Goal: Task Accomplishment & Management: Complete application form

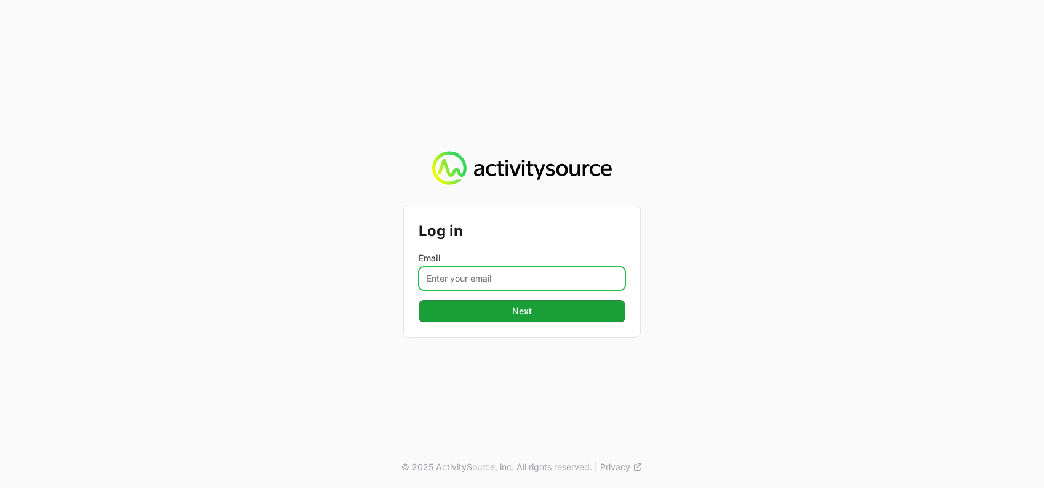
click at [451, 271] on input "Email" at bounding box center [522, 278] width 207 height 23
type input "[PERSON_NAME][EMAIL_ADDRESS][DOMAIN_NAME]"
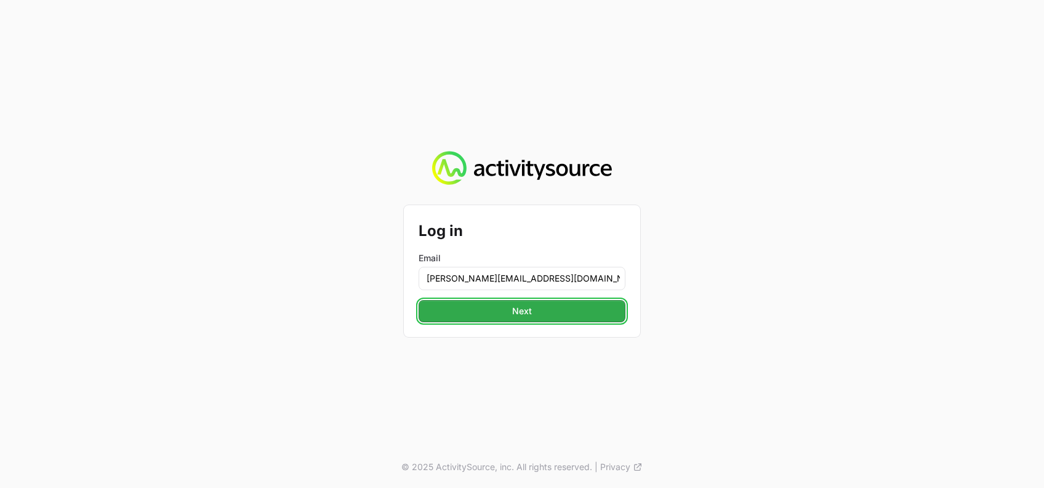
click at [519, 317] on span "Next" at bounding box center [522, 310] width 192 height 15
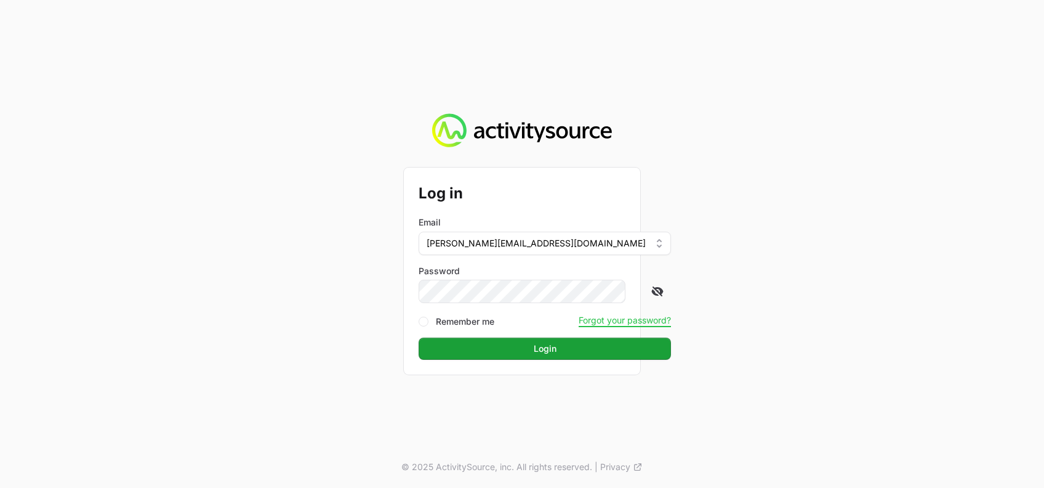
click at [651, 289] on icon at bounding box center [657, 291] width 12 height 12
click at [517, 345] on span "Login" at bounding box center [545, 348] width 238 height 15
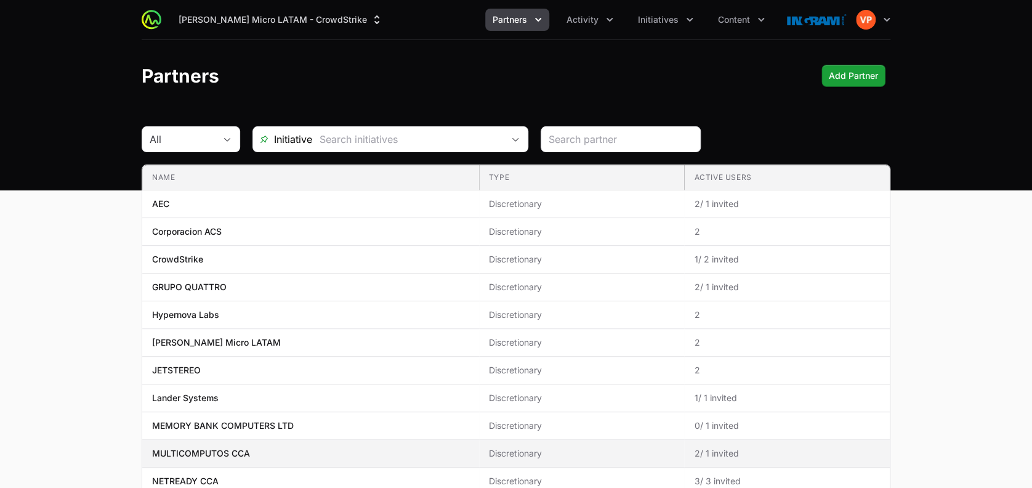
click at [281, 451] on span "MULTICOMPUTOS CCA" at bounding box center [310, 453] width 317 height 12
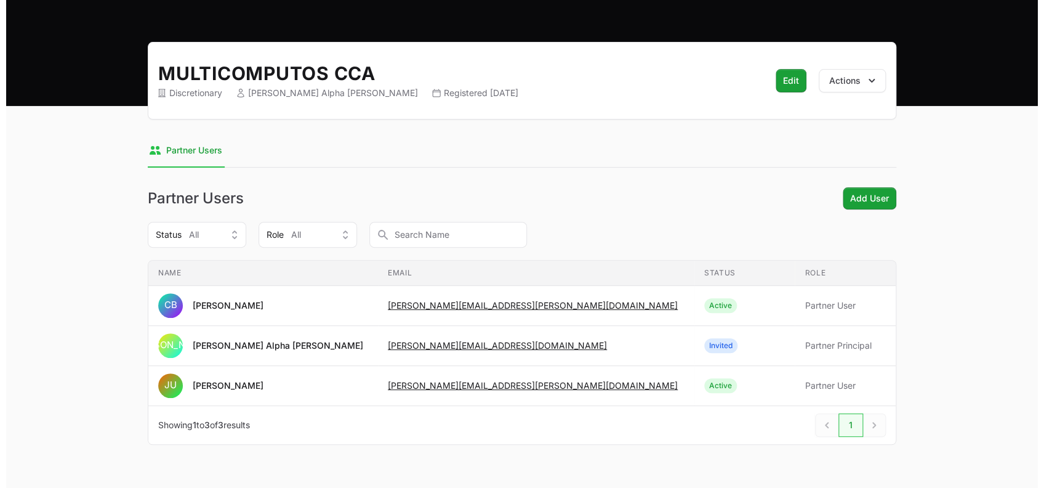
scroll to position [84, 0]
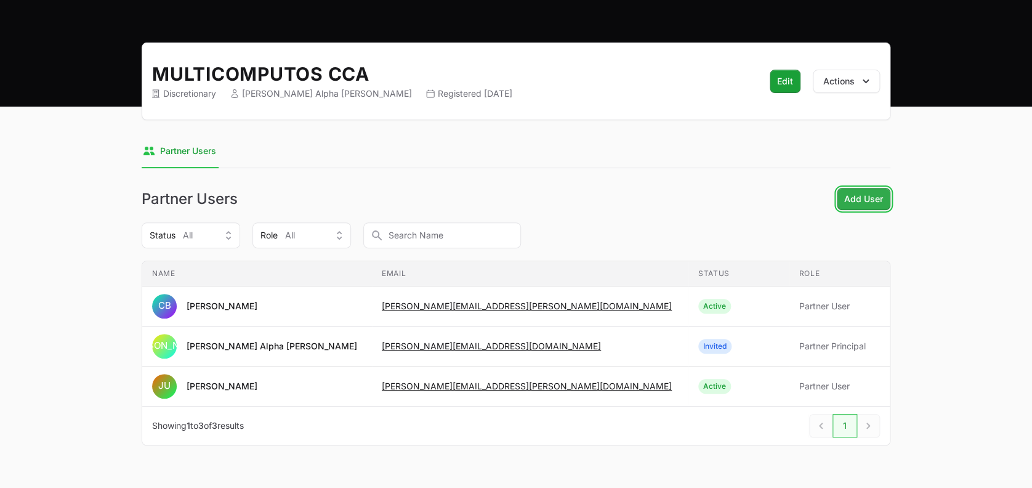
click at [857, 196] on span "Add User" at bounding box center [863, 198] width 39 height 15
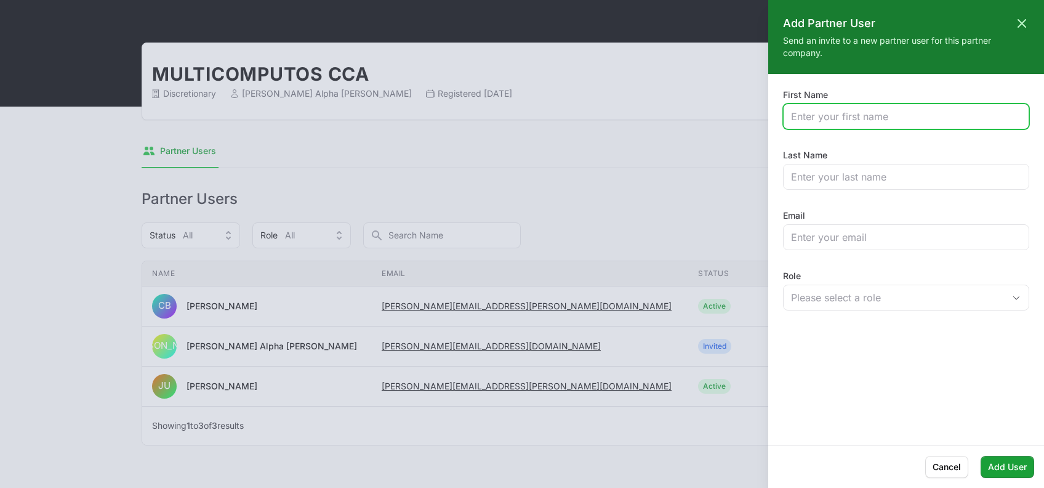
click at [808, 111] on input "First Name" at bounding box center [906, 116] width 230 height 15
type input "[PERSON_NAME]"
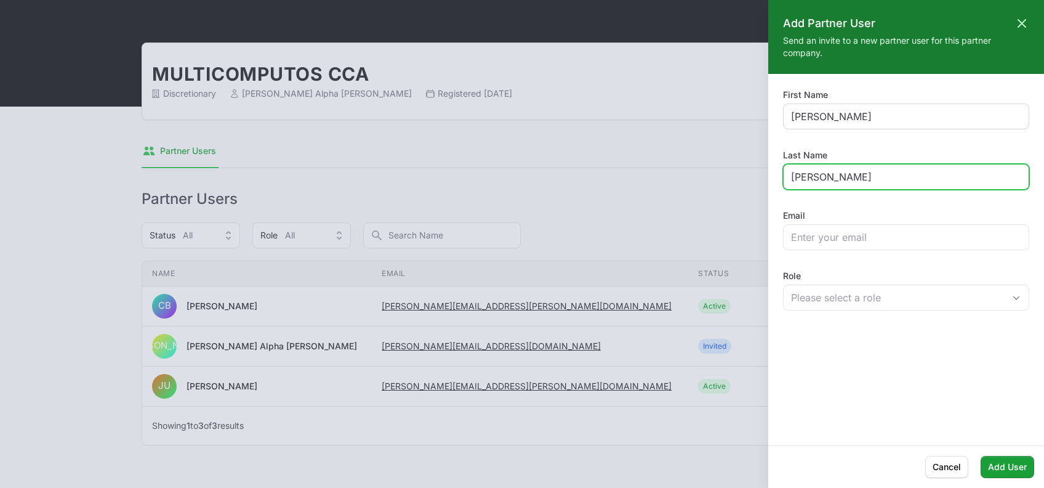
type input "[PERSON_NAME]"
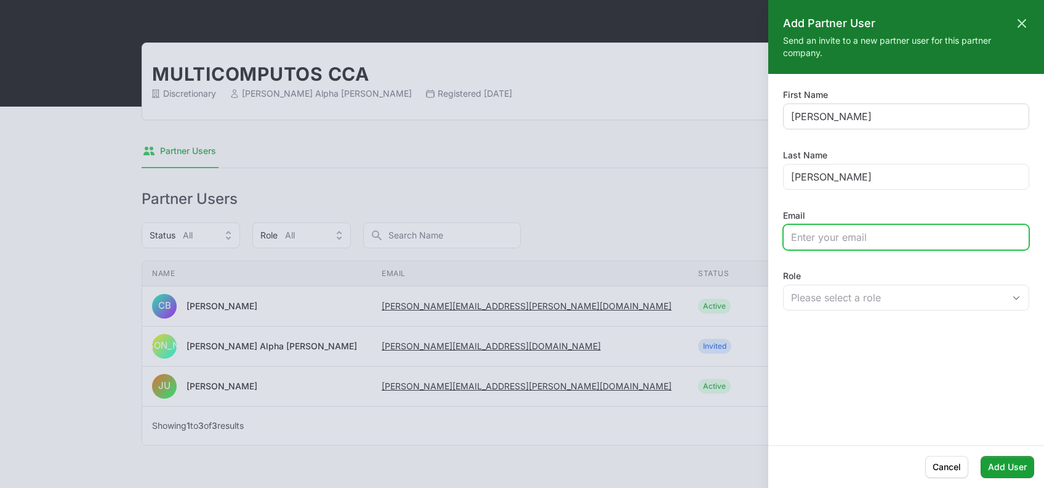
paste input "[PERSON_NAME][EMAIL_ADDRESS][PERSON_NAME][DOMAIN_NAME];"
type input "[PERSON_NAME][EMAIL_ADDRESS][PERSON_NAME][DOMAIN_NAME]"
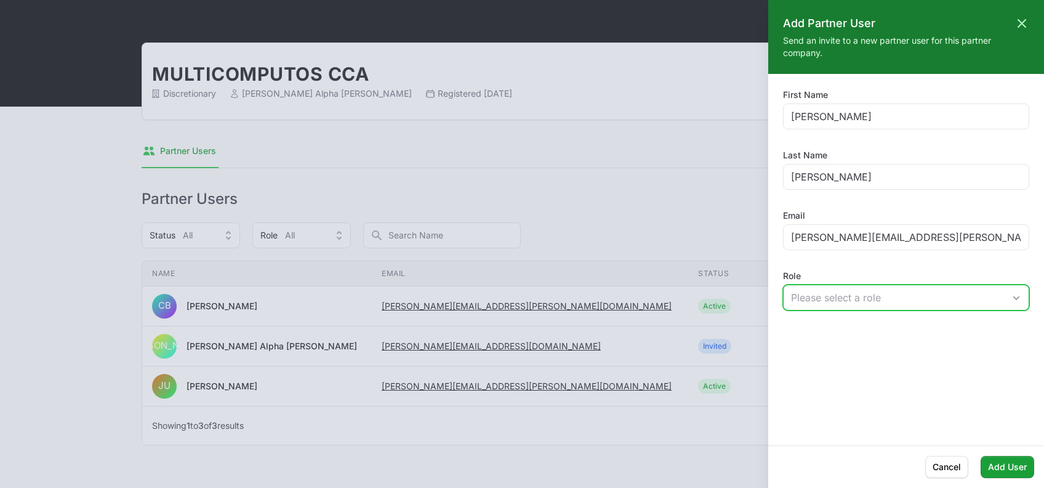
click at [872, 292] on div "Please select a role" at bounding box center [897, 297] width 213 height 15
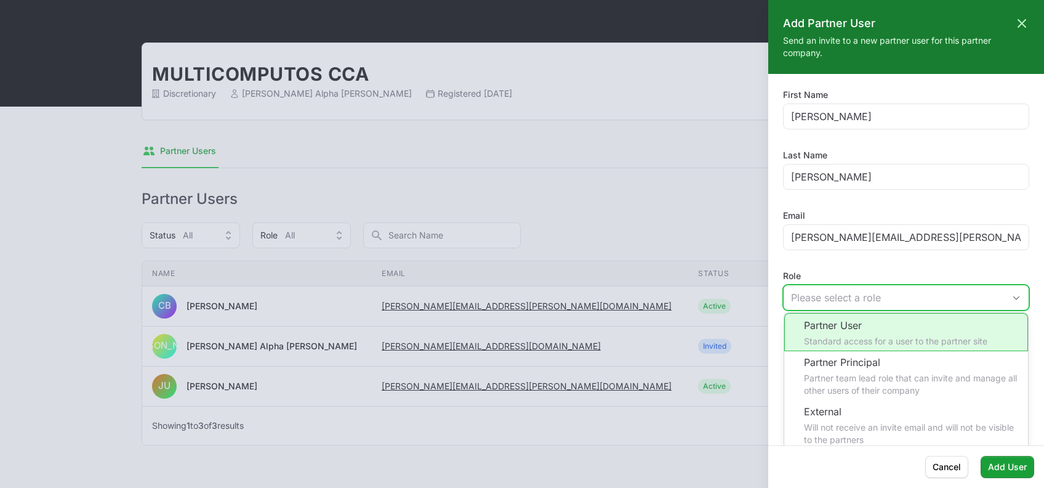
click at [851, 334] on li "Partner User Standard access for a user to the partner site" at bounding box center [906, 332] width 244 height 38
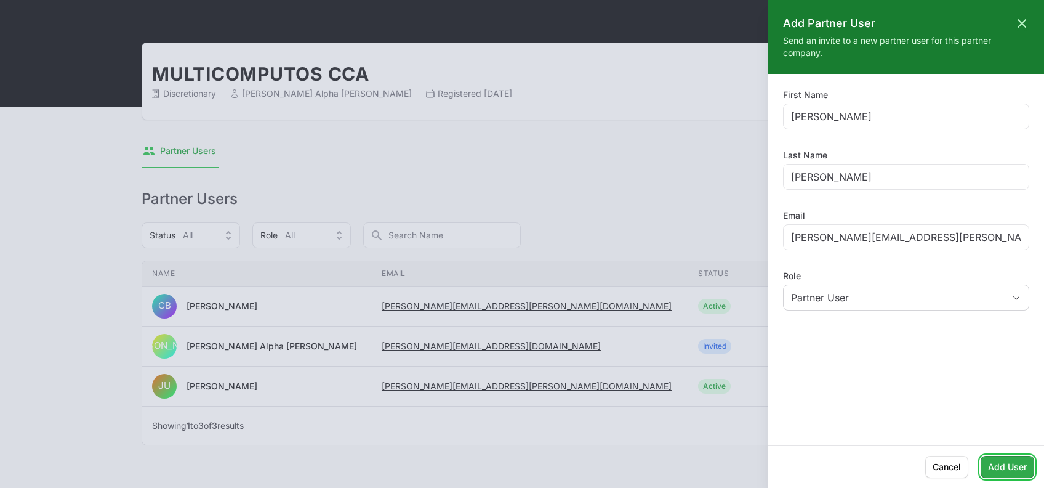
click at [1002, 463] on span "Add User" at bounding box center [1007, 466] width 39 height 15
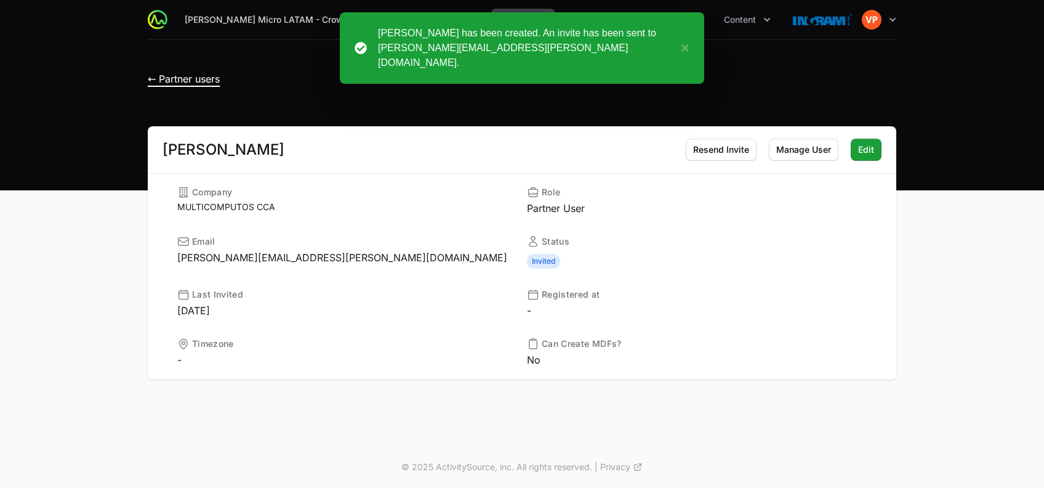
click at [156, 79] on span "← Partner users" at bounding box center [184, 79] width 72 height 12
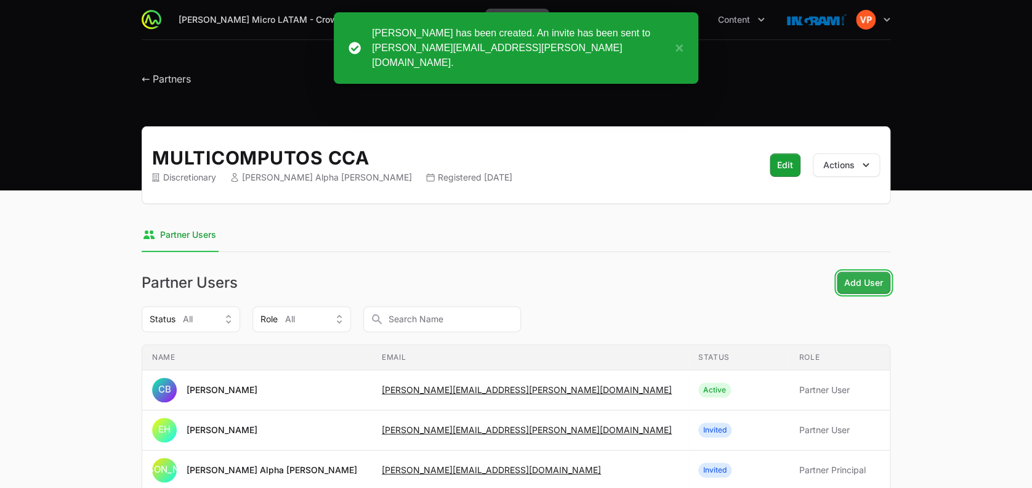
click at [848, 271] on button "Add User Add User" at bounding box center [864, 282] width 54 height 22
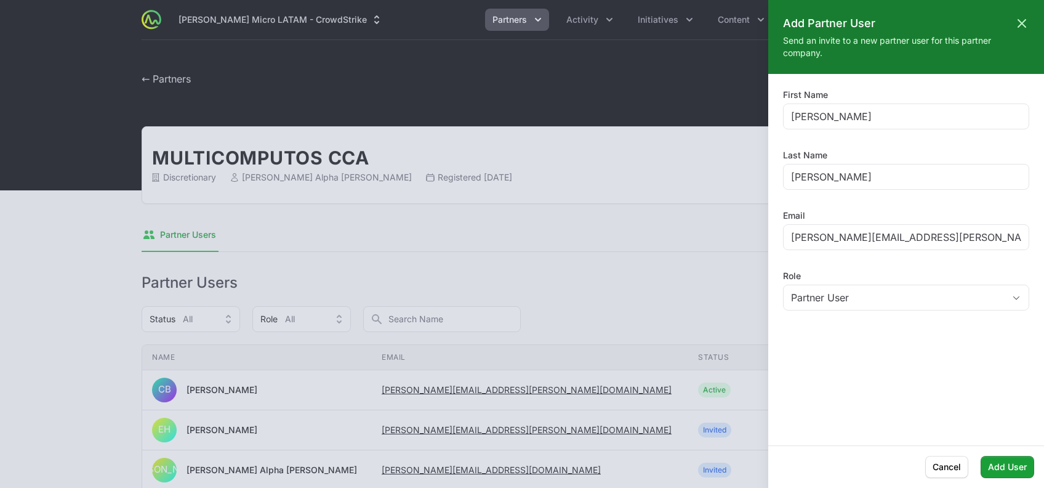
click at [662, 208] on div at bounding box center [522, 244] width 1044 height 488
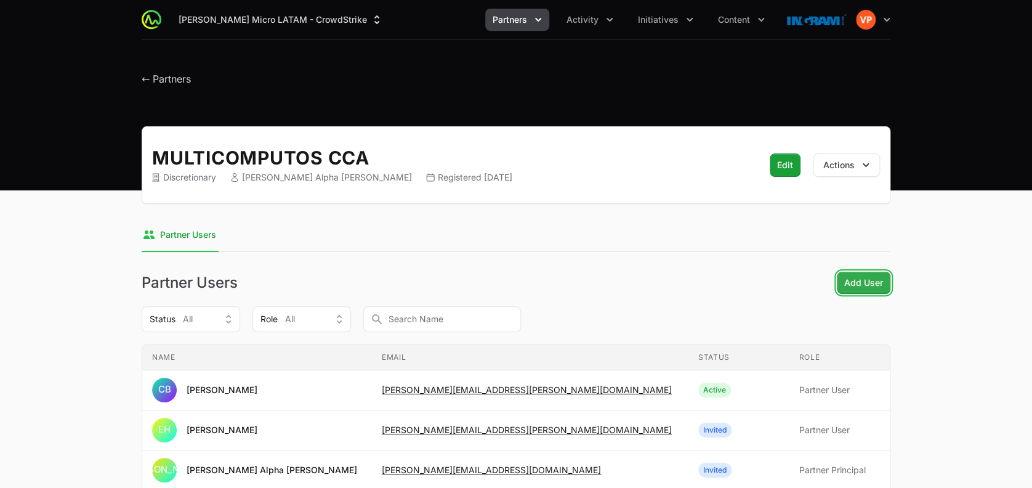
click at [862, 284] on span "Add User" at bounding box center [863, 282] width 39 height 15
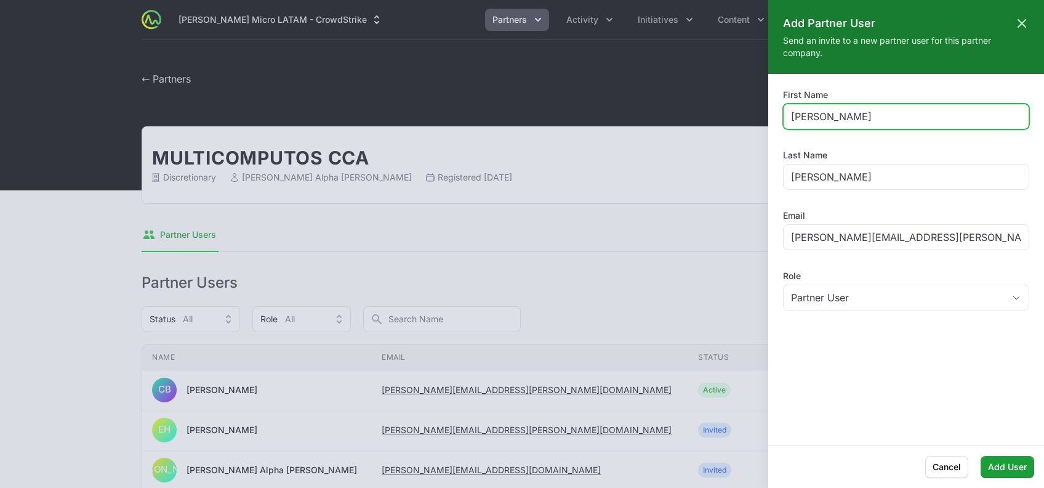
click at [803, 117] on input "[PERSON_NAME]" at bounding box center [906, 116] width 230 height 15
type input "s"
type input "Jenni"
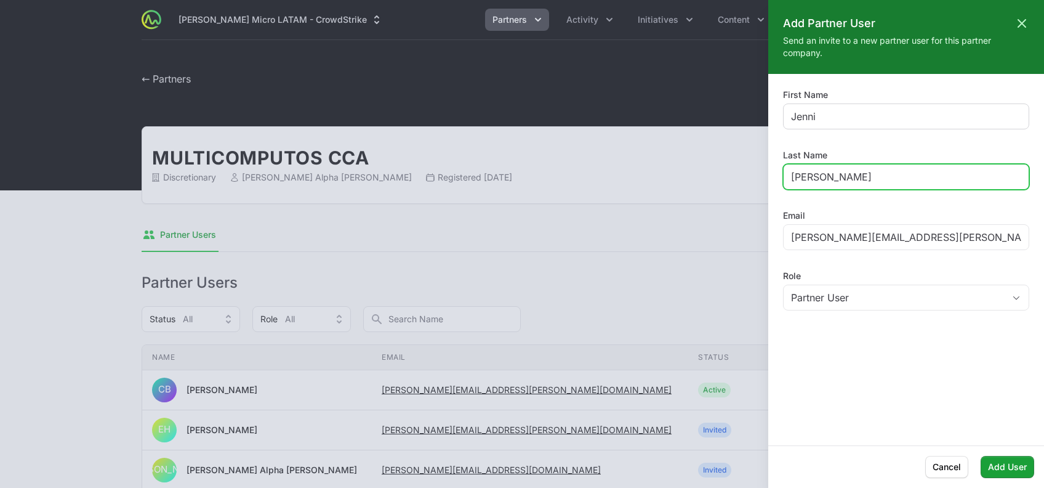
type input "[PERSON_NAME]"
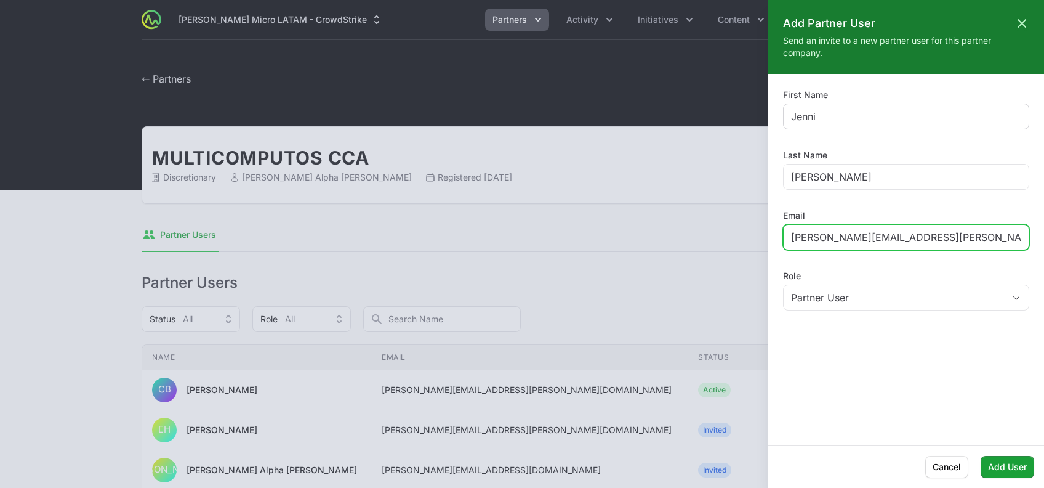
paste input "[PERSON_NAME][EMAIL_ADDRESS][PERSON_NAME][DOMAIN_NAME];"
type input "[PERSON_NAME][EMAIL_ADDRESS][PERSON_NAME][DOMAIN_NAME]"
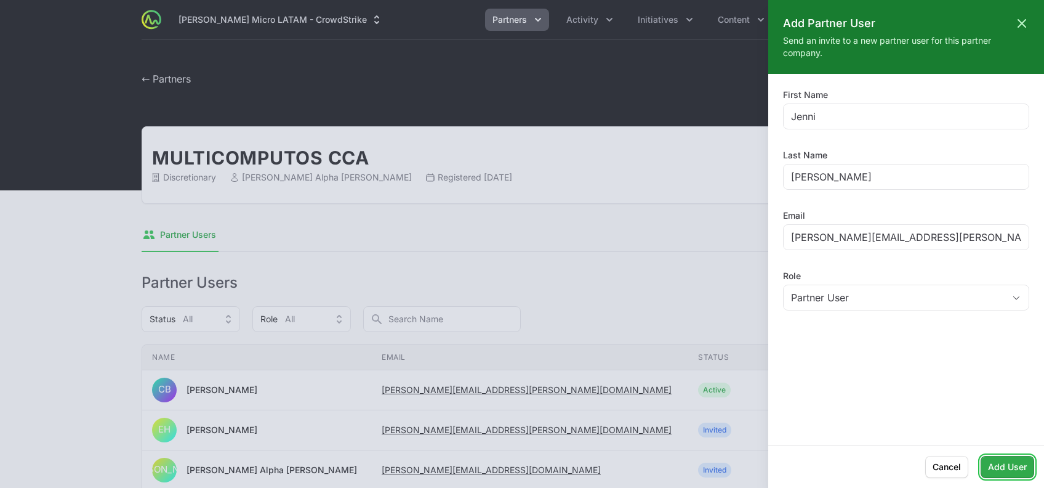
click at [1008, 463] on span "Add User" at bounding box center [1007, 466] width 39 height 15
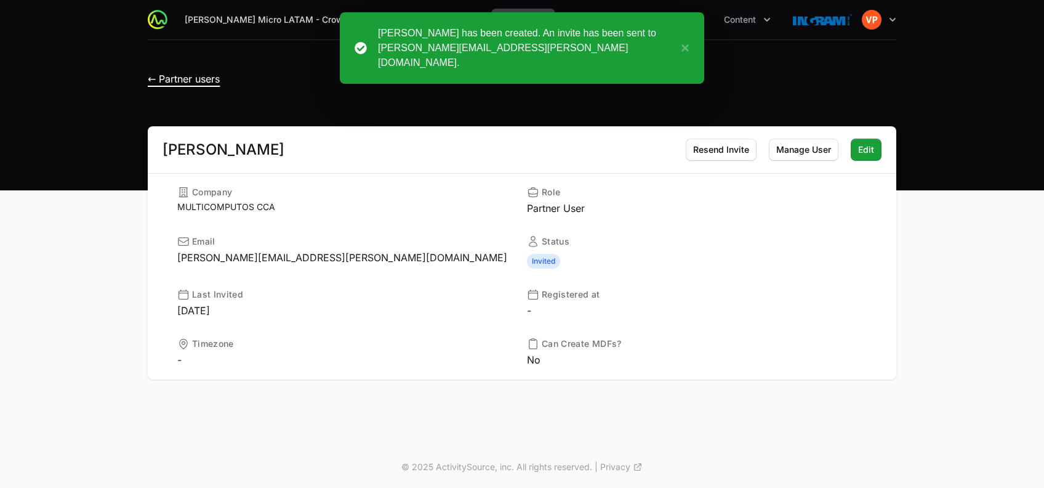
click at [157, 79] on span "← Partner users" at bounding box center [184, 79] width 72 height 12
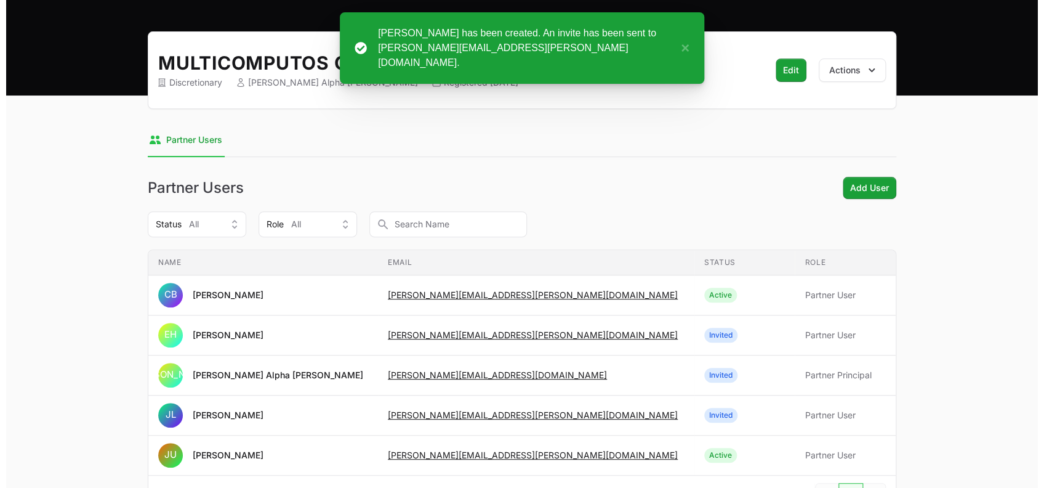
scroll to position [96, 0]
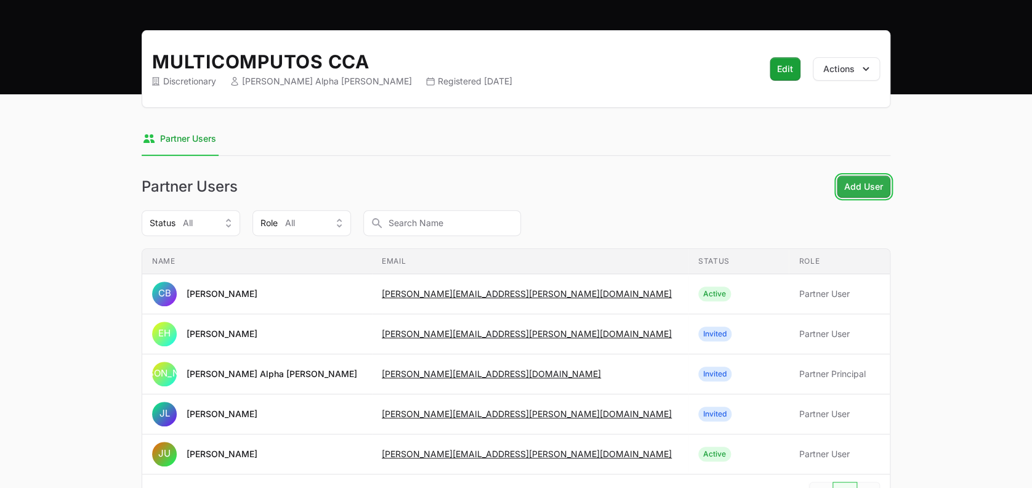
click at [847, 185] on span "Add User" at bounding box center [863, 186] width 39 height 15
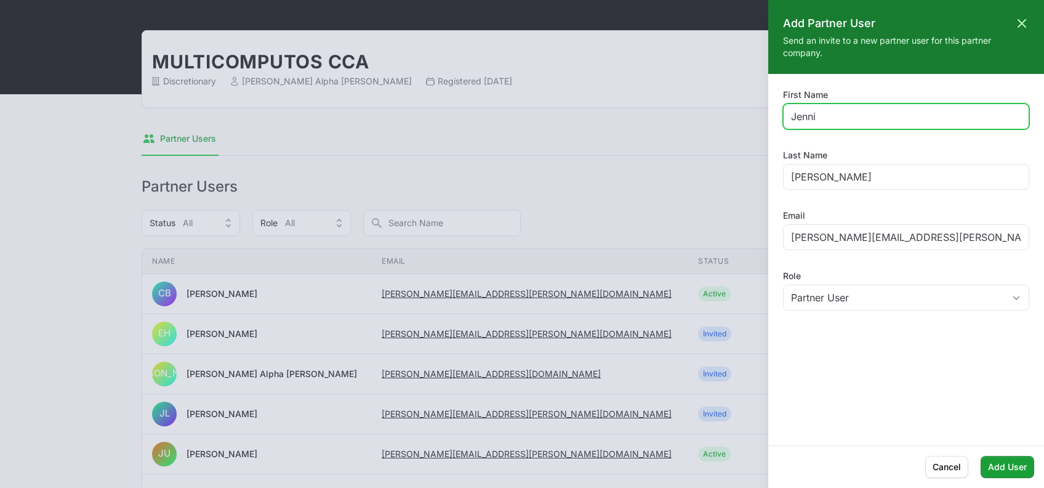
click at [799, 116] on input "Jenni" at bounding box center [906, 116] width 230 height 15
paste input "[PERSON_NAME][EMAIL_ADDRESS][PERSON_NAME][DOMAIN_NAME];"
drag, startPoint x: 978, startPoint y: 115, endPoint x: 817, endPoint y: 108, distance: 160.2
click at [817, 108] on div "[PERSON_NAME][EMAIL_ADDRESS][PERSON_NAME][DOMAIN_NAME];" at bounding box center [906, 116] width 246 height 26
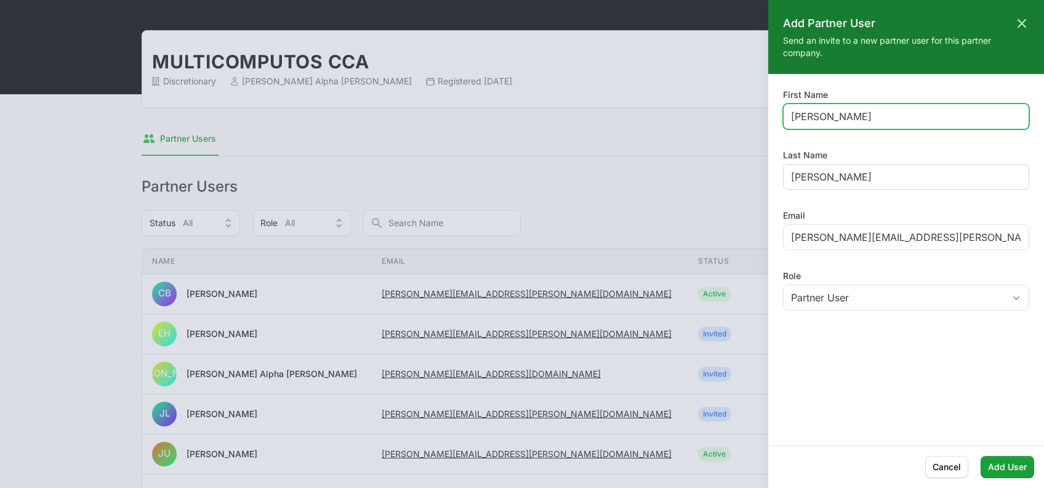
type input "[PERSON_NAME]"
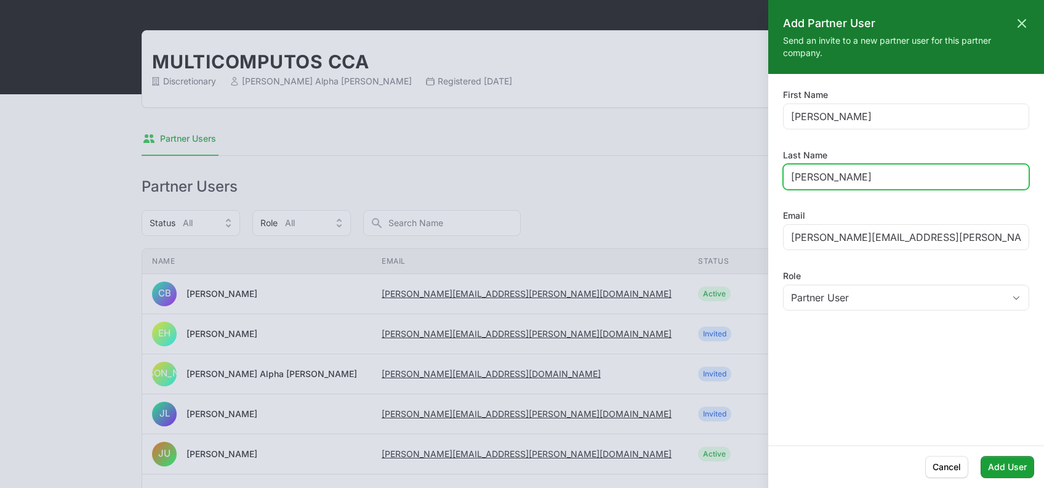
paste input "[PERSON_NAME][EMAIL_ADDRESS][PERSON_NAME][DOMAIN_NAME];"
drag, startPoint x: 827, startPoint y: 175, endPoint x: 1046, endPoint y: 157, distance: 219.9
click at [1043, 157] on html "[PERSON_NAME] Micro LATAM - CrowdStrike Partners Activity Initiatives Content O…" at bounding box center [522, 244] width 1044 height 680
type input "[PERSON_NAME]"
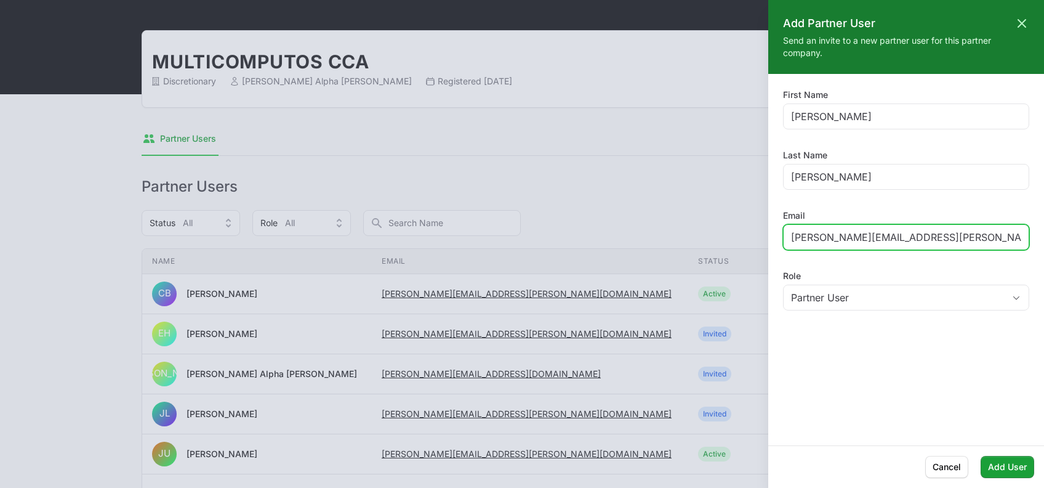
click at [936, 241] on input "[PERSON_NAME][EMAIL_ADDRESS][PERSON_NAME][DOMAIN_NAME]" at bounding box center [906, 237] width 230 height 15
click at [951, 235] on input "[PERSON_NAME][EMAIL_ADDRESS][PERSON_NAME][DOMAIN_NAME]" at bounding box center [906, 237] width 230 height 15
paste input "[EMAIL_ADDRESS][PERSON_NAME][DOMAIN_NAME];"
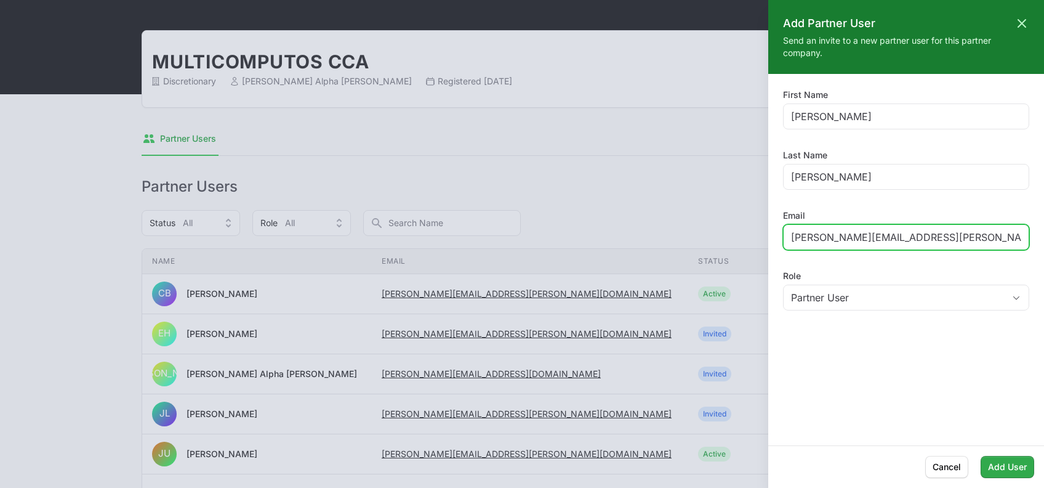
type input "[PERSON_NAME][EMAIL_ADDRESS][PERSON_NAME][DOMAIN_NAME]"
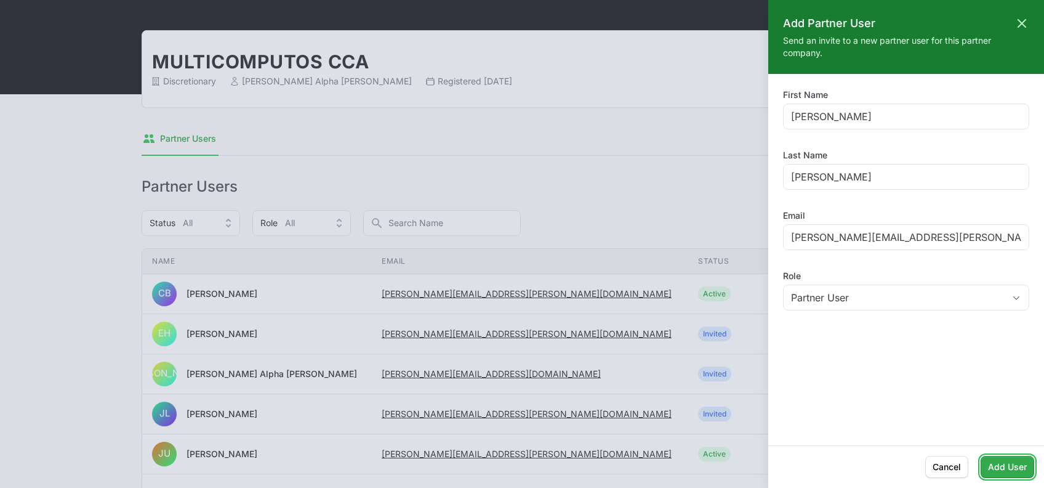
click at [1000, 467] on span "Add User" at bounding box center [1007, 466] width 39 height 15
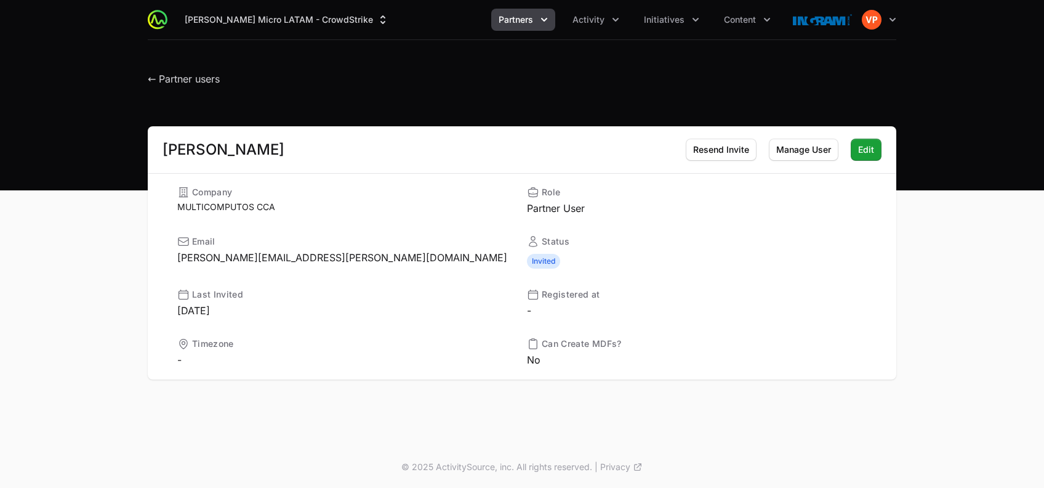
click at [169, 87] on header "← Partner users" at bounding box center [522, 75] width 1044 height 71
click at [169, 84] on span "← Partner users" at bounding box center [184, 79] width 72 height 12
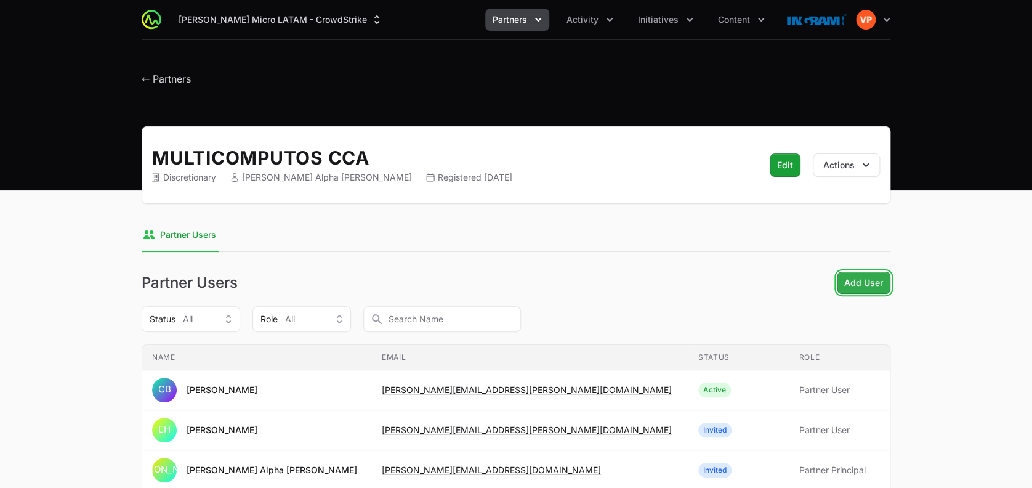
click at [848, 286] on span "Add User" at bounding box center [863, 282] width 39 height 15
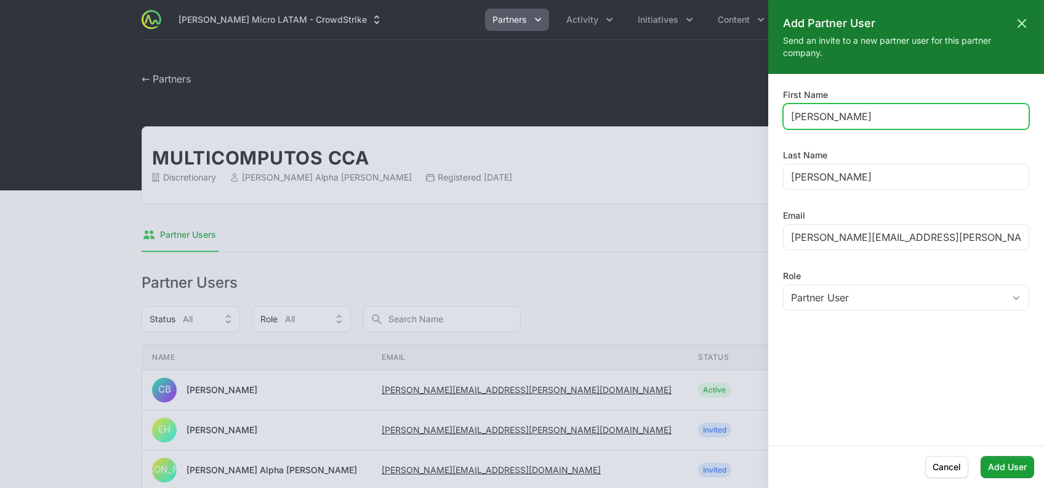
click at [802, 113] on input "[PERSON_NAME]" at bounding box center [906, 116] width 230 height 15
paste input "[PERSON_NAME][EMAIL_ADDRESS][PERSON_NAME][DOMAIN_NAME];"
drag, startPoint x: 822, startPoint y: 118, endPoint x: 1043, endPoint y: 126, distance: 221.1
click at [1043, 126] on html "[PERSON_NAME] Micro LATAM - CrowdStrike Partners Activity Initiatives Content O…" at bounding box center [522, 360] width 1044 height 720
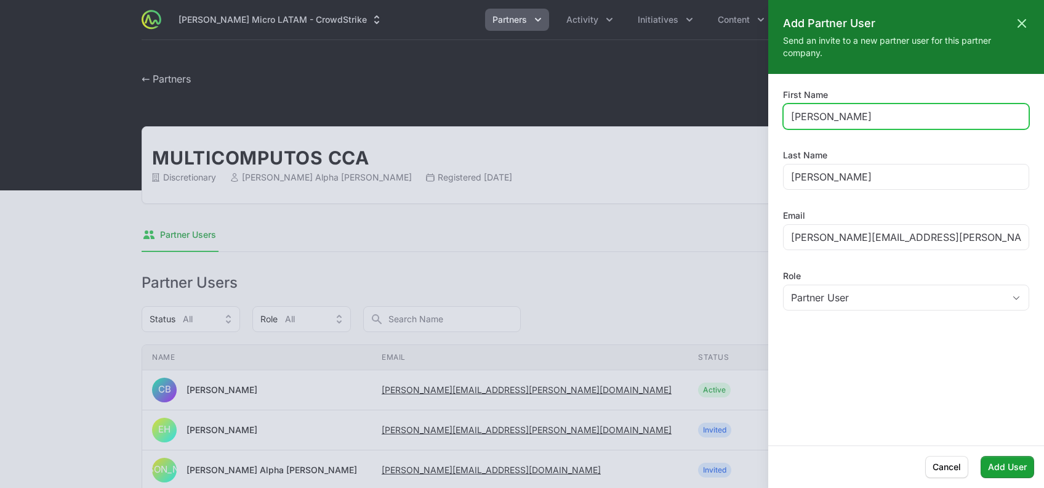
type input "[PERSON_NAME]"
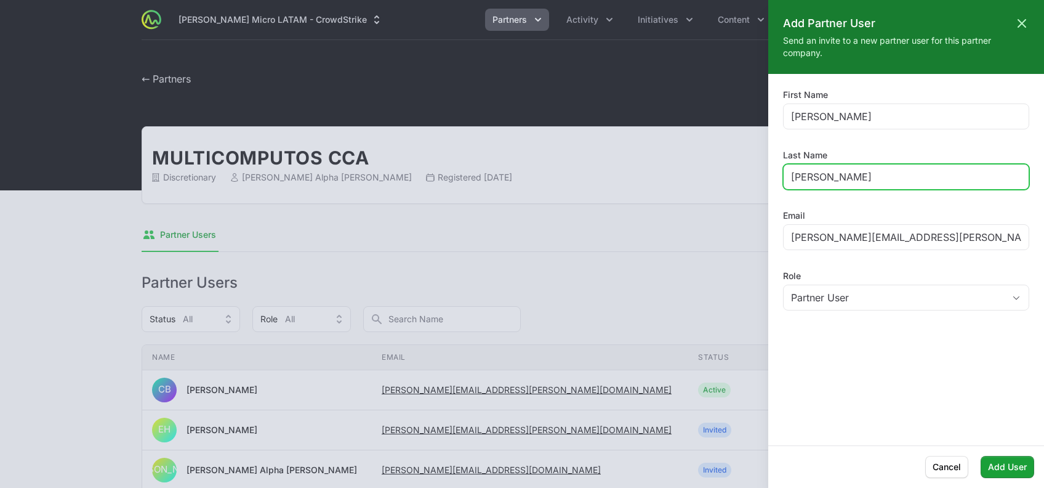
type input "[PERSON_NAME]"
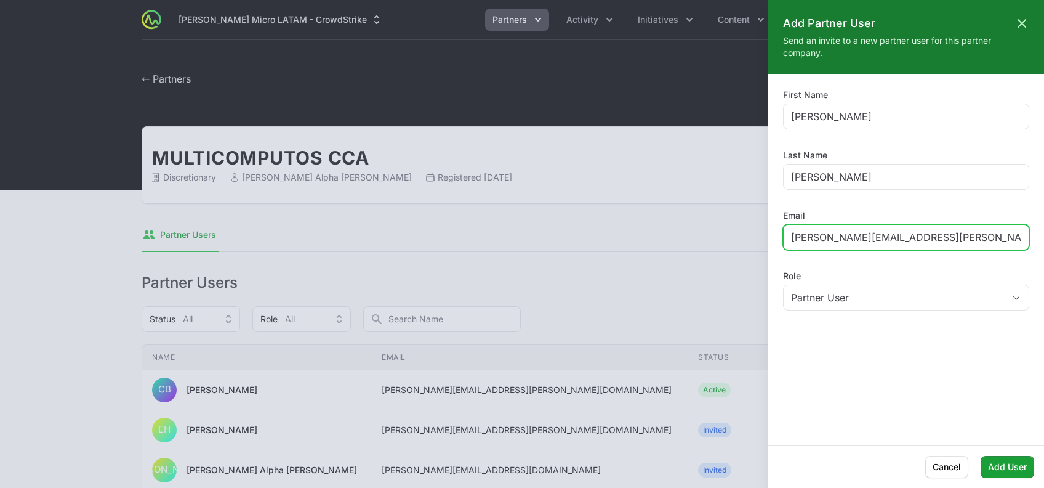
paste input ".[PERSON_NAME][EMAIL_ADDRESS][DOMAIN_NAME];"
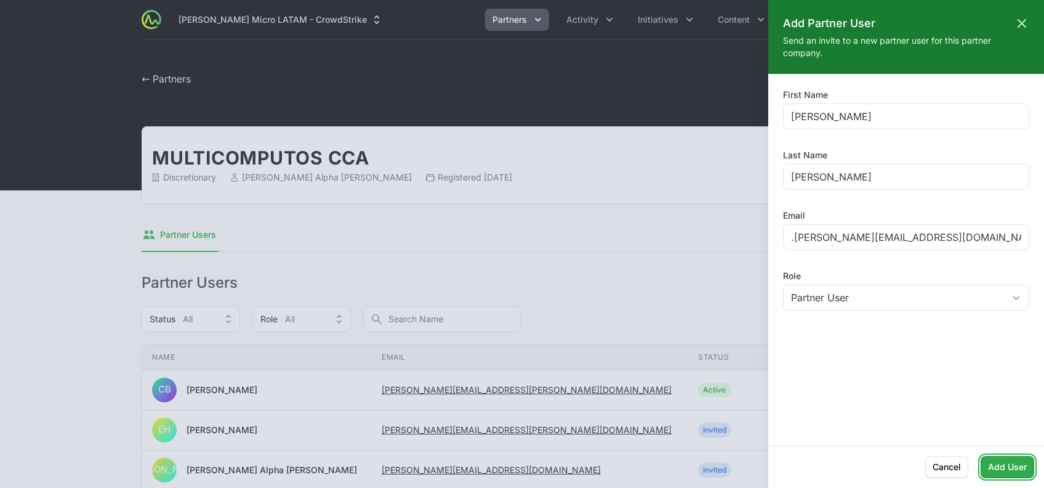
click at [1004, 465] on span "Add User" at bounding box center [1007, 466] width 39 height 15
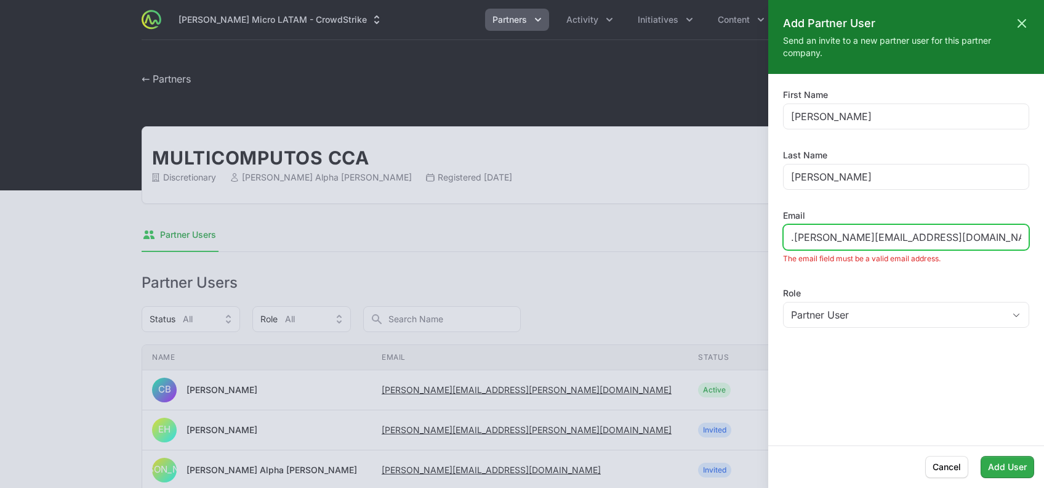
click at [792, 238] on input ".[PERSON_NAME][EMAIL_ADDRESS][DOMAIN_NAME]" at bounding box center [906, 237] width 230 height 15
type input "[PERSON_NAME][EMAIL_ADDRESS][PERSON_NAME][DOMAIN_NAME]"
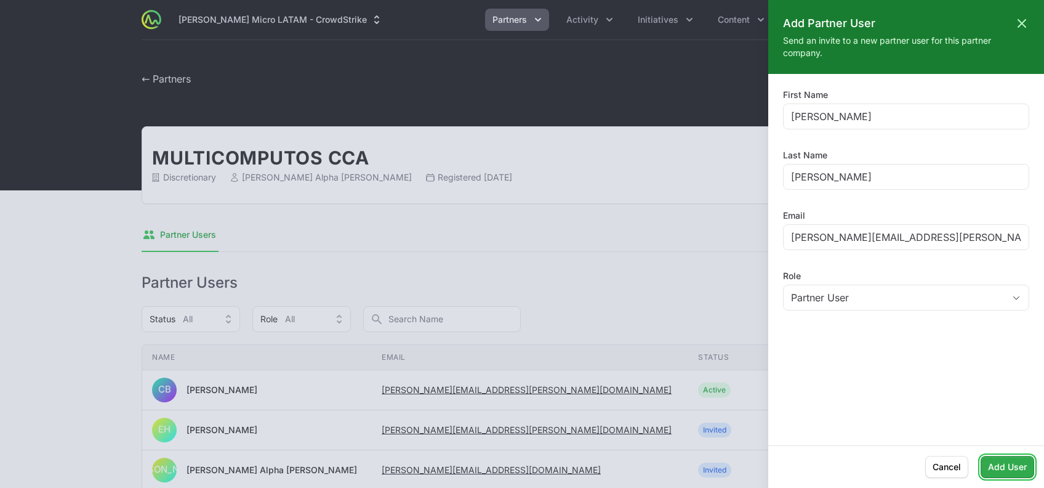
click at [1018, 473] on span "Add User" at bounding box center [1007, 466] width 39 height 15
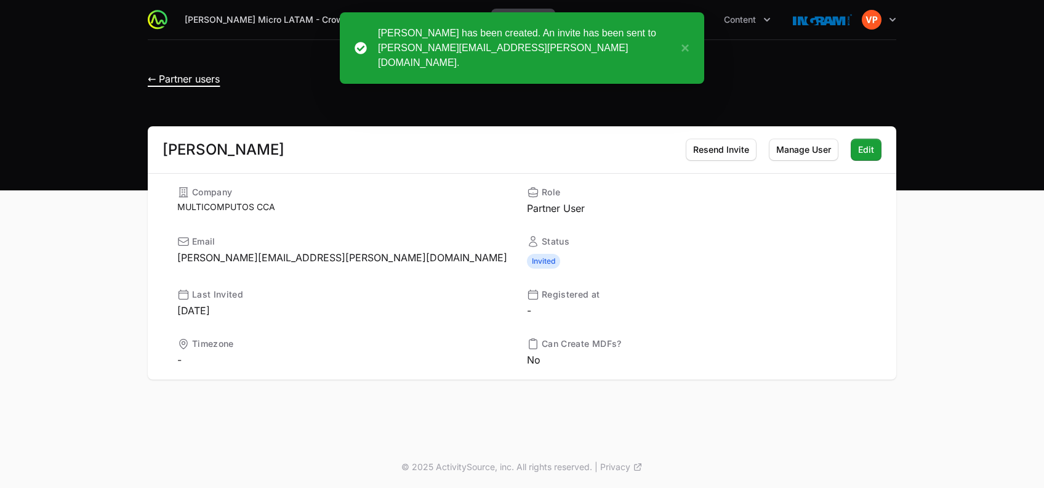
click at [157, 80] on span "← Partner users" at bounding box center [184, 79] width 72 height 12
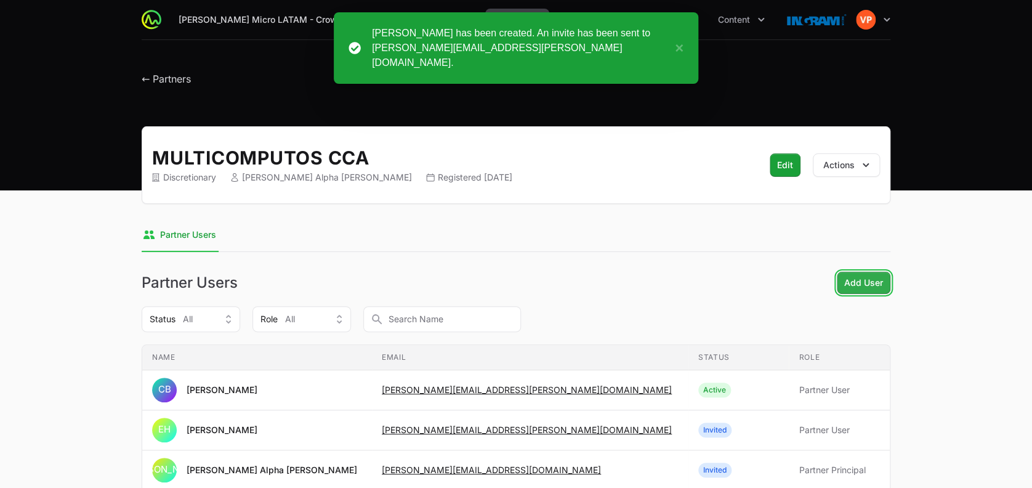
click at [854, 284] on span "Add User" at bounding box center [863, 282] width 39 height 15
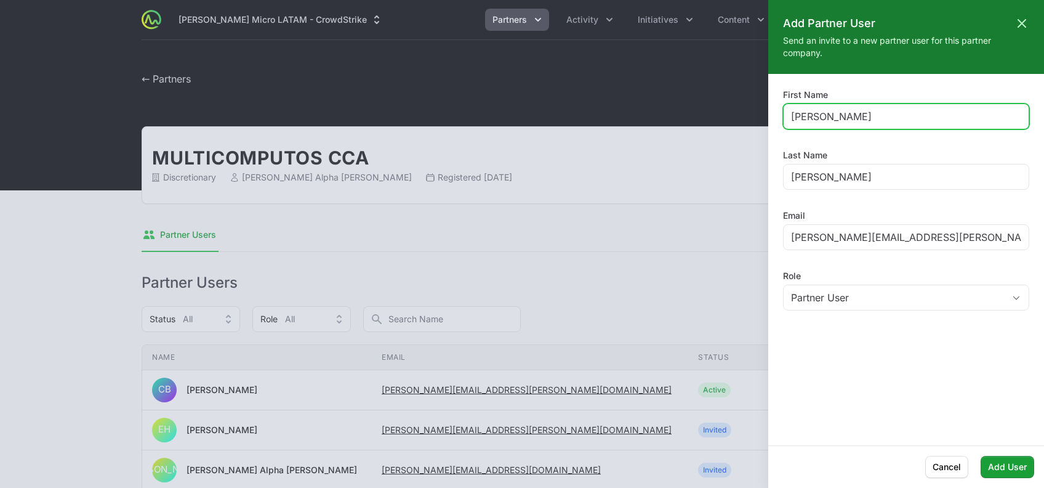
click at [793, 113] on input "[PERSON_NAME]" at bounding box center [906, 116] width 230 height 15
paste input "[PERSON_NAME][EMAIL_ADDRESS][PERSON_NAME][DOMAIN_NAME];"
drag, startPoint x: 818, startPoint y: 118, endPoint x: 1001, endPoint y: 127, distance: 183.1
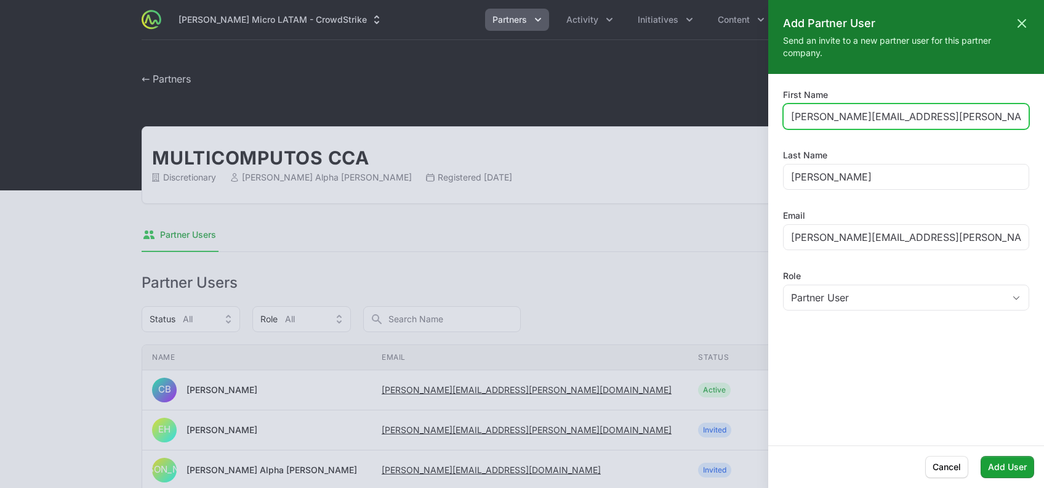
click at [1001, 127] on div "[PERSON_NAME][EMAIL_ADDRESS][PERSON_NAME][DOMAIN_NAME];" at bounding box center [906, 116] width 246 height 26
type input "[PERSON_NAME]"
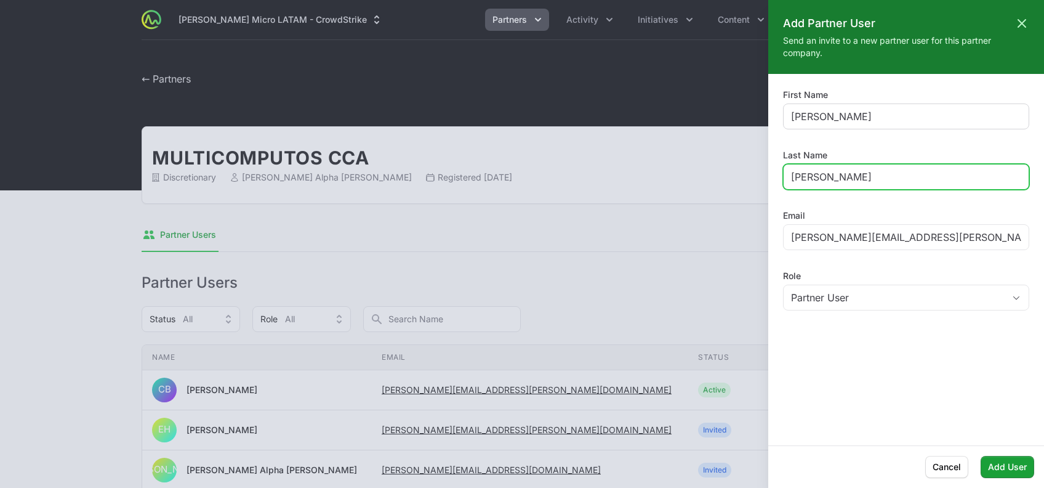
paste input "[PERSON_NAME][EMAIL_ADDRESS][PERSON_NAME][DOMAIN_NAME];"
drag, startPoint x: 817, startPoint y: 179, endPoint x: 1035, endPoint y: 175, distance: 218.0
click at [1035, 175] on div "First Name [PERSON_NAME] Last Name [PERSON_NAME][EMAIL_ADDRESS][DOMAIN_NAME]; E…" at bounding box center [906, 260] width 276 height 342
type input "[PERSON_NAME]"
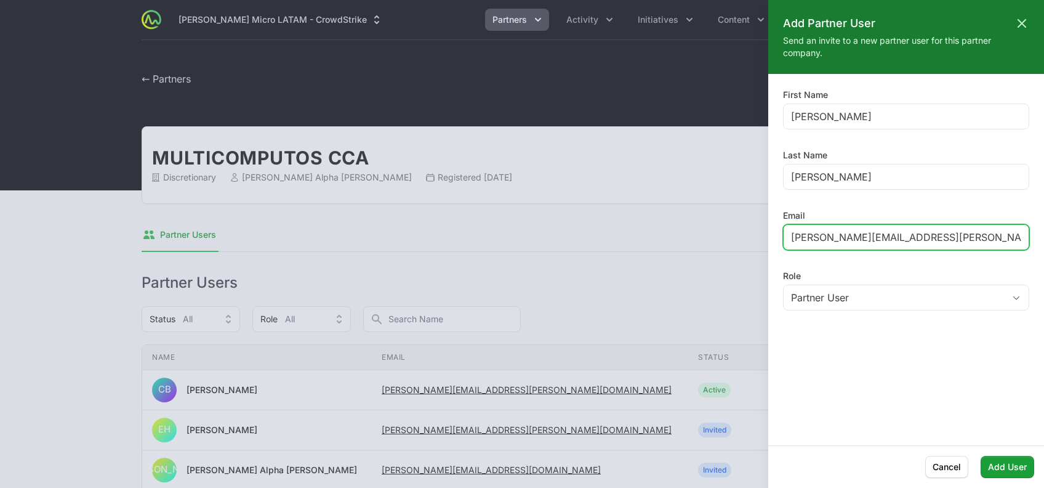
click at [897, 231] on input "[PERSON_NAME][EMAIL_ADDRESS][PERSON_NAME][DOMAIN_NAME]" at bounding box center [906, 237] width 230 height 15
drag, startPoint x: 970, startPoint y: 236, endPoint x: 722, endPoint y: 219, distance: 248.7
click at [722, 219] on div "Add Partner User Close panel Send an invite to a new partner user for this part…" at bounding box center [522, 244] width 1044 height 488
paste input "[EMAIL_ADDRESS][PERSON_NAME][DOMAIN_NAME];"
type input "[PERSON_NAME][EMAIL_ADDRESS][PERSON_NAME][DOMAIN_NAME]"
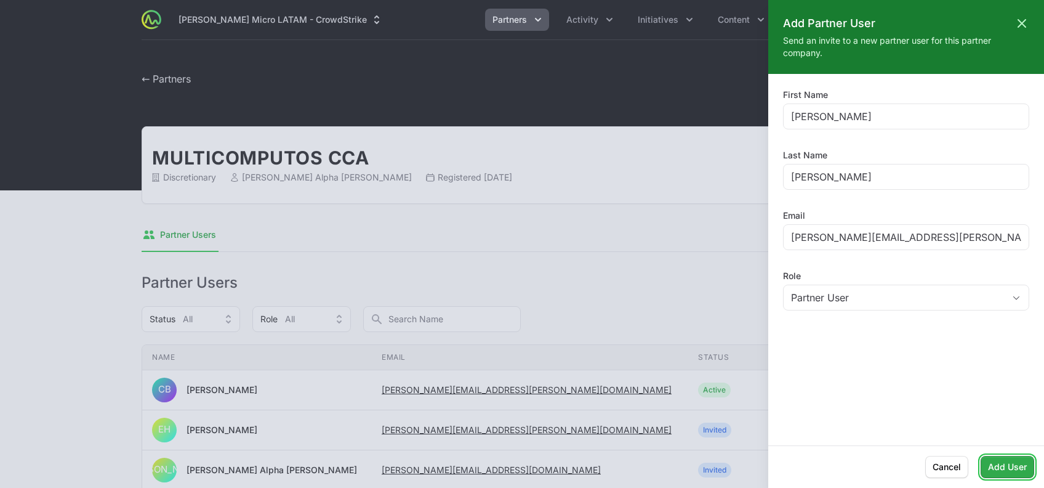
click at [1017, 469] on span "Add User" at bounding box center [1007, 466] width 39 height 15
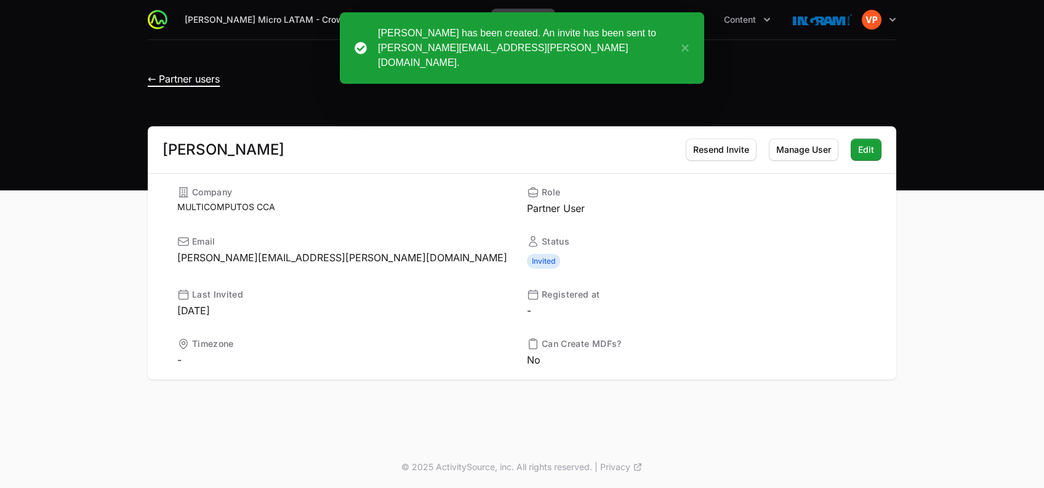
click at [151, 81] on span "← Partner users" at bounding box center [184, 79] width 72 height 12
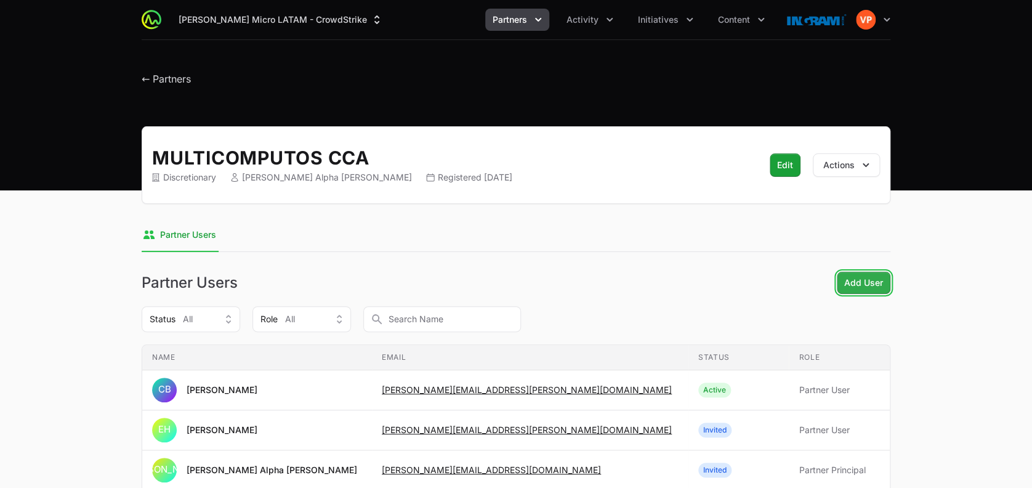
click at [857, 287] on span "Add User" at bounding box center [863, 282] width 39 height 15
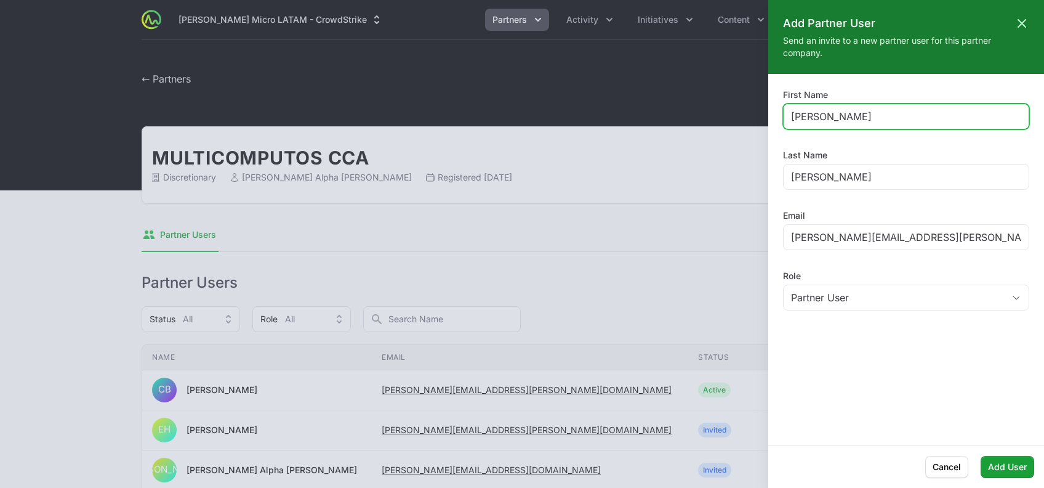
click at [808, 118] on input "[PERSON_NAME]" at bounding box center [906, 116] width 230 height 15
click at [812, 109] on input "[PERSON_NAME]" at bounding box center [906, 116] width 230 height 15
click at [806, 113] on input "[PERSON_NAME]" at bounding box center [906, 116] width 230 height 15
type input "[PERSON_NAME]"
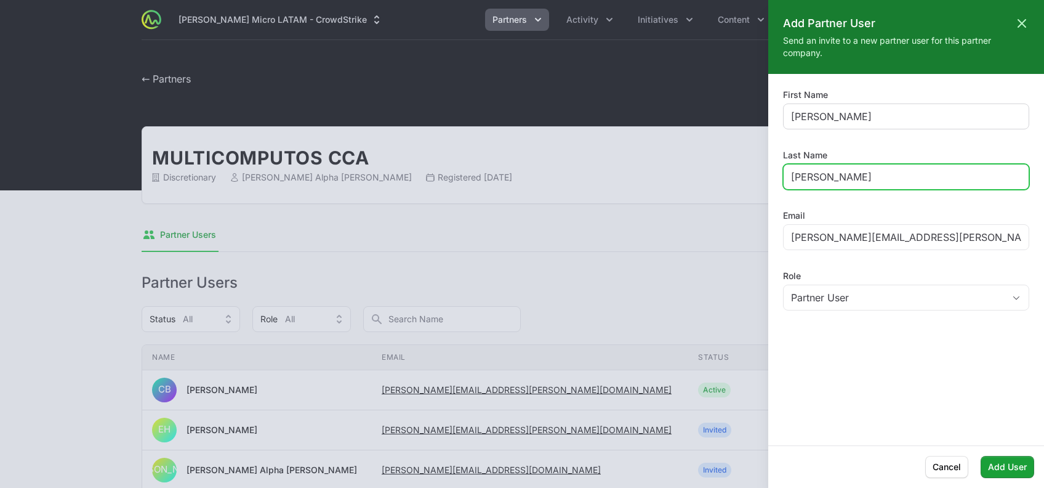
type input "[PERSON_NAME]"
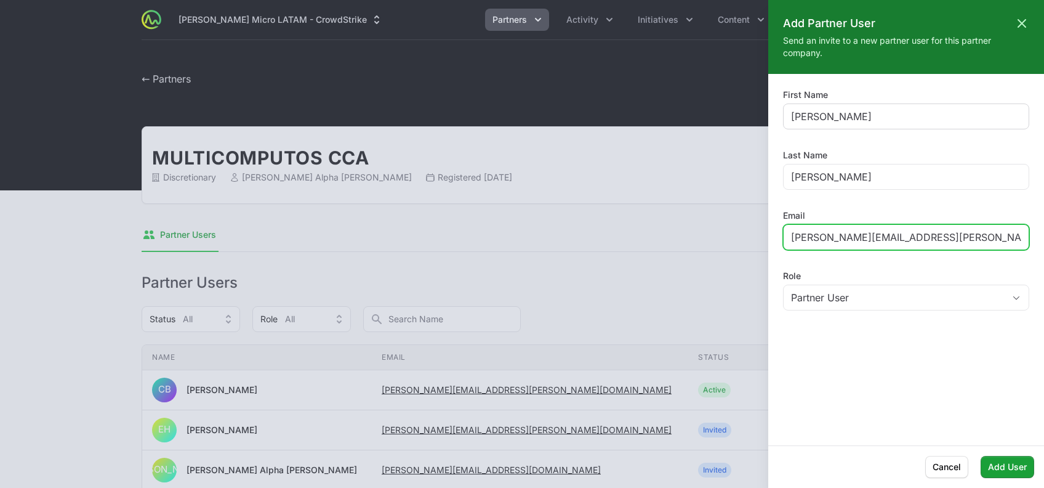
paste input "[PERSON_NAME][EMAIL_ADDRESS][PERSON_NAME][DOMAIN_NAME];"
type input "[PERSON_NAME][EMAIL_ADDRESS][PERSON_NAME][DOMAIN_NAME]"
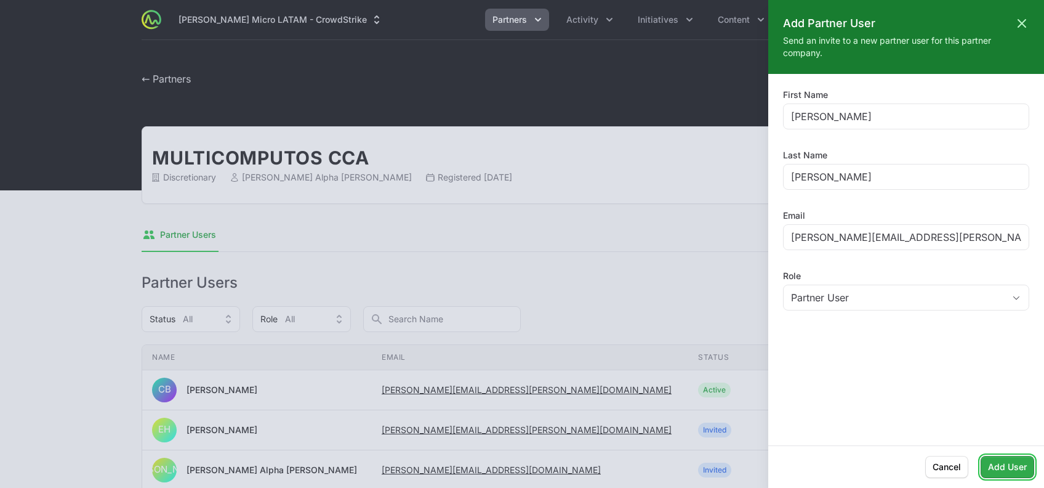
click at [1000, 467] on span "Add User" at bounding box center [1007, 466] width 39 height 15
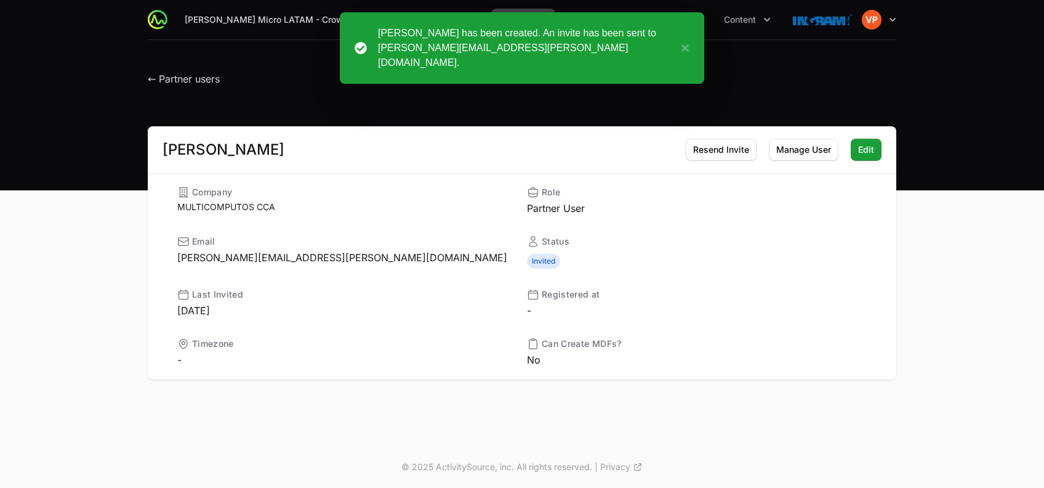
click at [150, 86] on h1 "← Partner users" at bounding box center [184, 76] width 72 height 22
click at [158, 79] on span "← Partner users" at bounding box center [184, 79] width 72 height 12
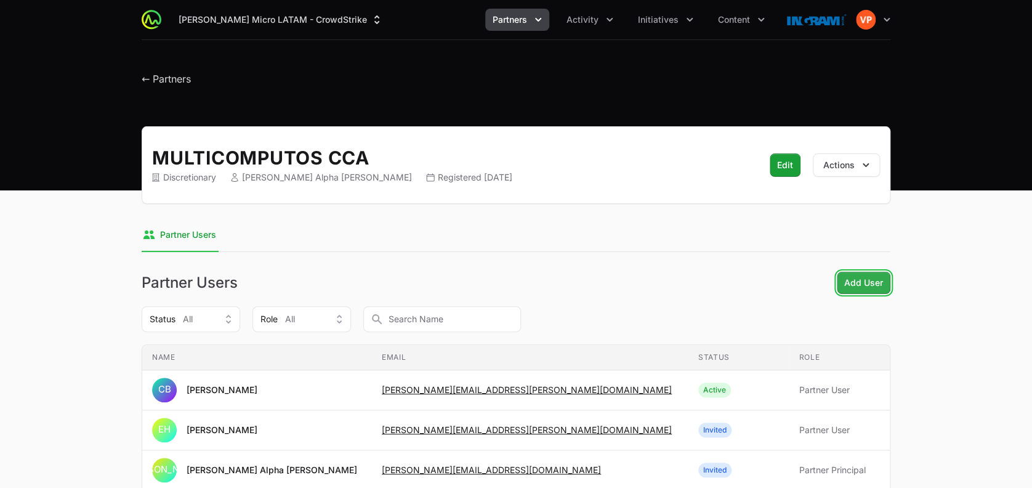
click at [866, 279] on span "Add User" at bounding box center [863, 282] width 39 height 15
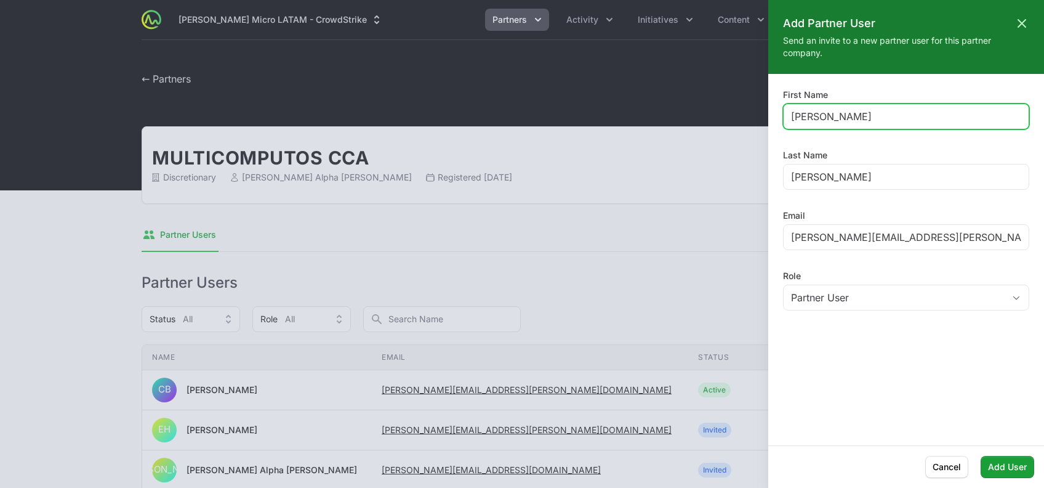
click at [817, 121] on input "[PERSON_NAME]" at bounding box center [906, 116] width 230 height 15
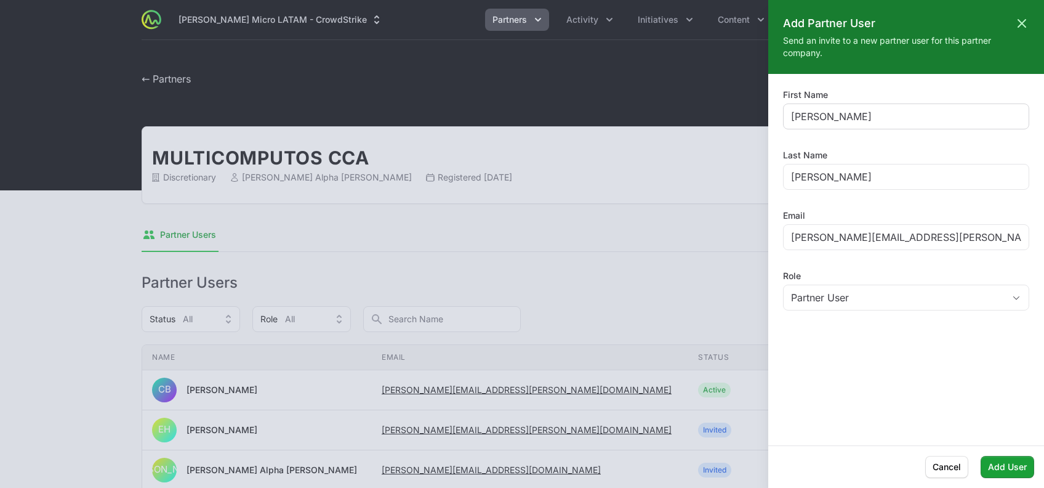
click at [800, 106] on div "[PERSON_NAME]" at bounding box center [906, 116] width 246 height 26
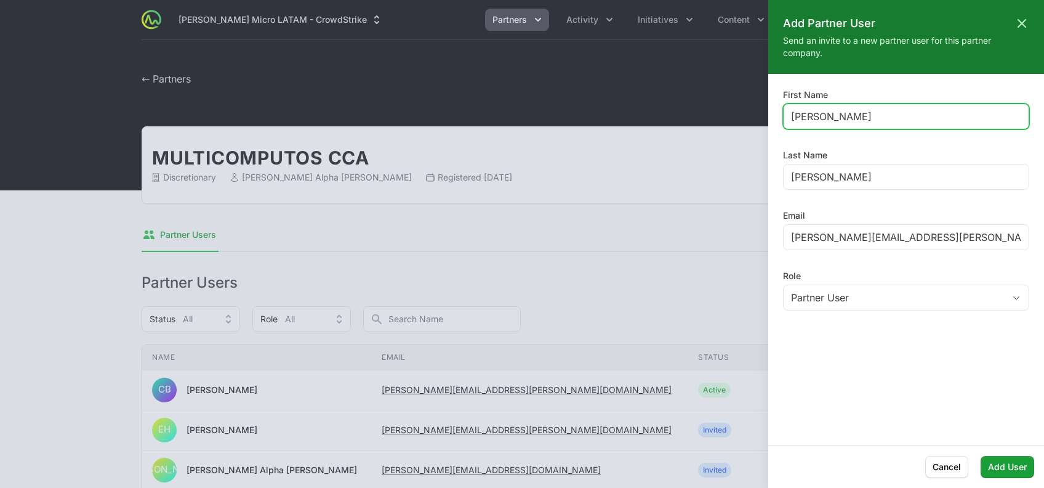
click at [803, 118] on input "[PERSON_NAME]" at bounding box center [906, 116] width 230 height 15
type input "a"
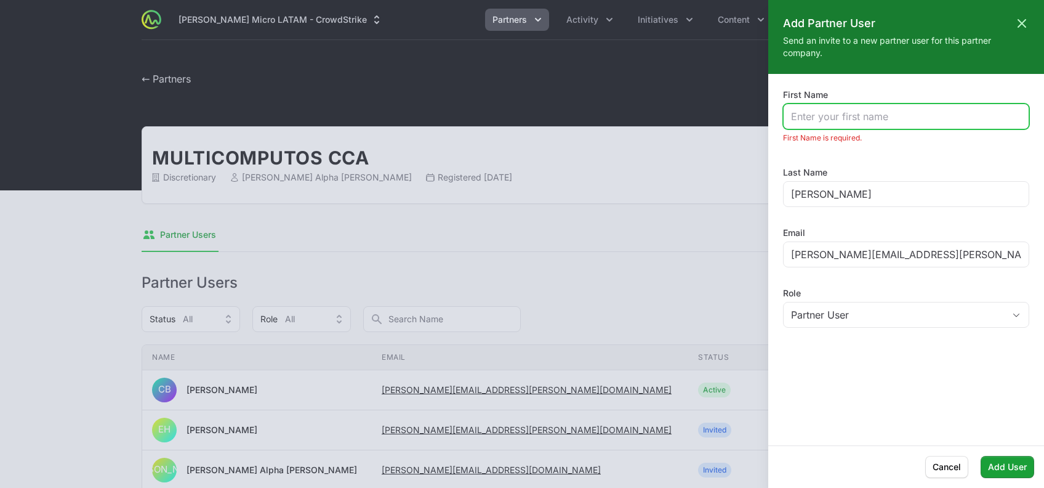
paste input "[EMAIL_ADDRESS][PERSON_NAME][DOMAIN_NAME];"
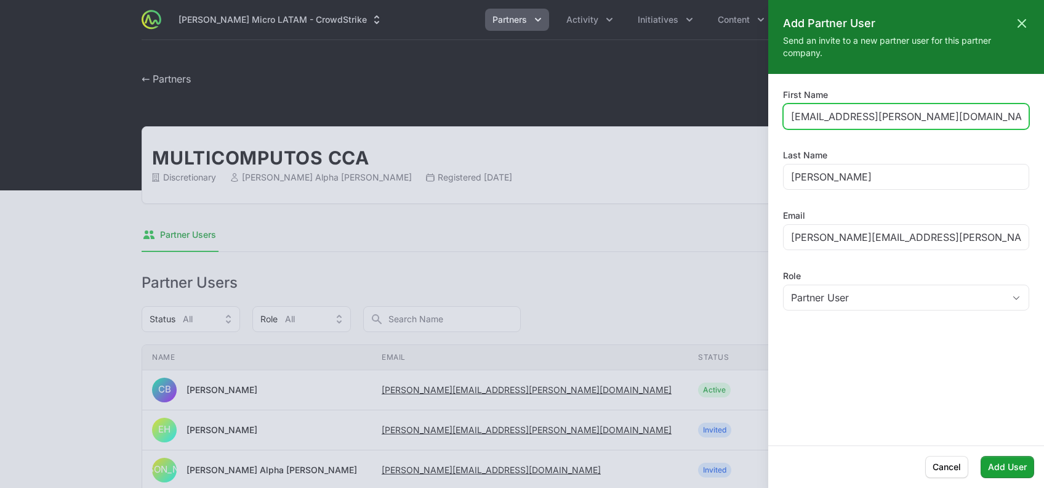
drag, startPoint x: 825, startPoint y: 116, endPoint x: 1043, endPoint y: 124, distance: 217.4
click at [1043, 124] on html "[PERSON_NAME] Micro LATAM - CrowdStrike Partners Activity Initiatives Content O…" at bounding box center [522, 420] width 1044 height 840
type input "Yercida"
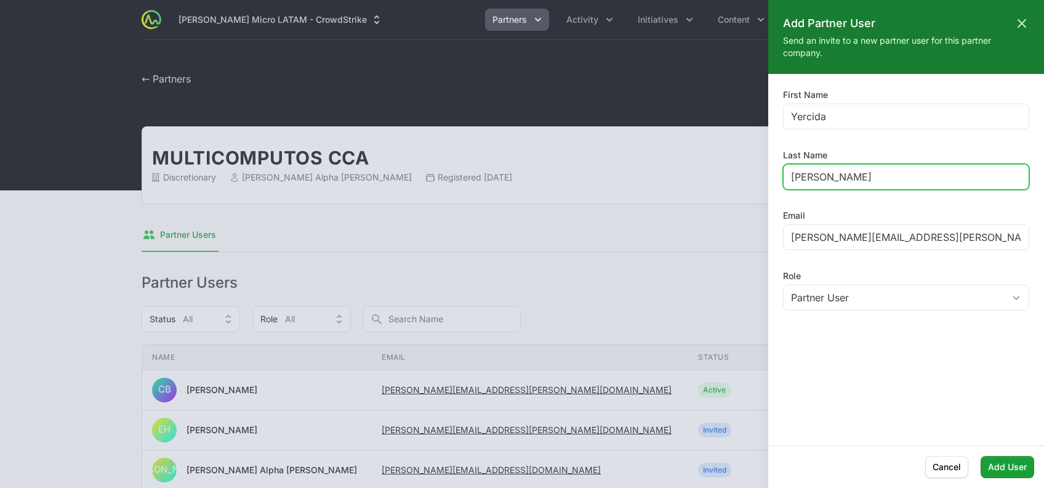
click at [865, 172] on input "[PERSON_NAME]" at bounding box center [906, 176] width 230 height 15
type input "M"
paste input "[EMAIL_ADDRESS][PERSON_NAME][DOMAIN_NAME];"
click at [960, 180] on input "[PERSON_NAME][EMAIL_ADDRESS][DOMAIN_NAME];" at bounding box center [906, 176] width 230 height 15
type input "[PERSON_NAME]"
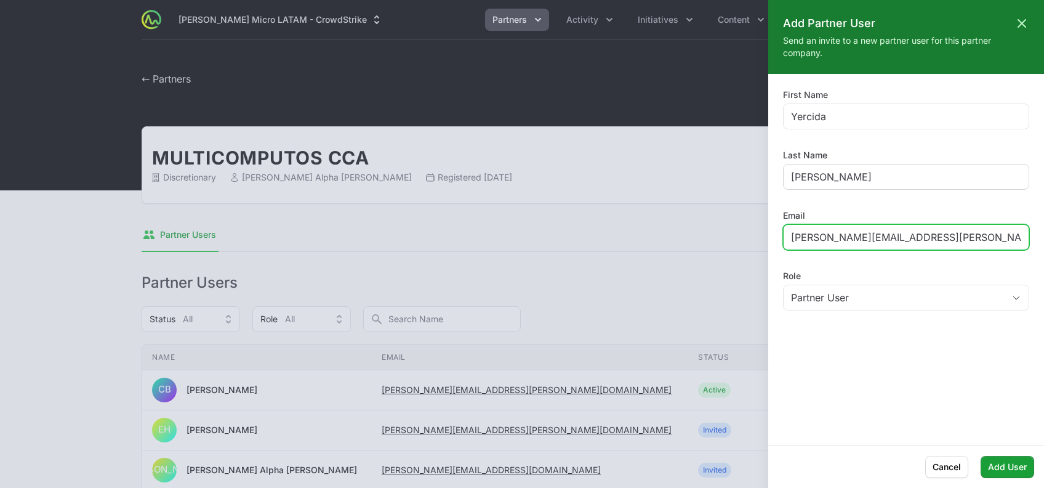
paste input "[EMAIL_ADDRESS][PERSON_NAME][DOMAIN_NAME];"
type input "[EMAIL_ADDRESS][PERSON_NAME][DOMAIN_NAME]"
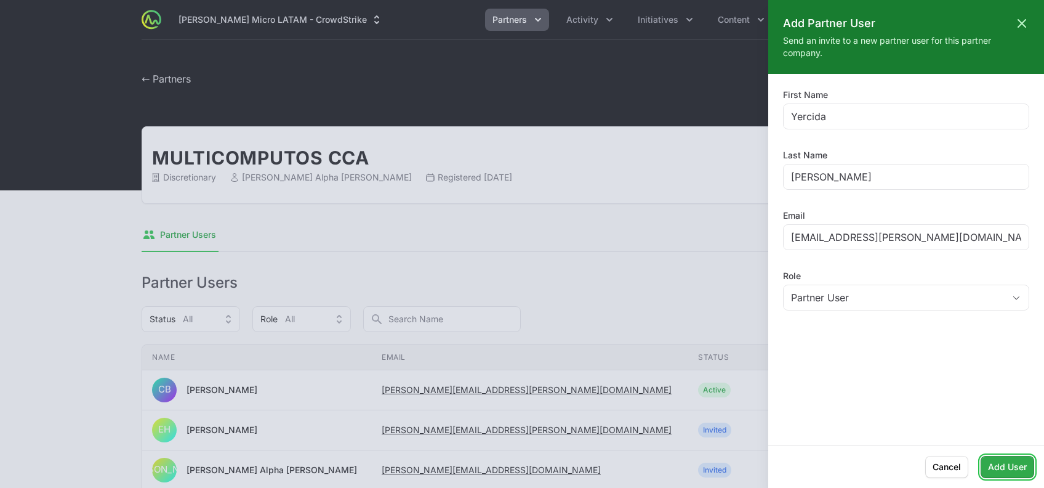
click at [1005, 464] on span "Add User" at bounding box center [1007, 466] width 39 height 15
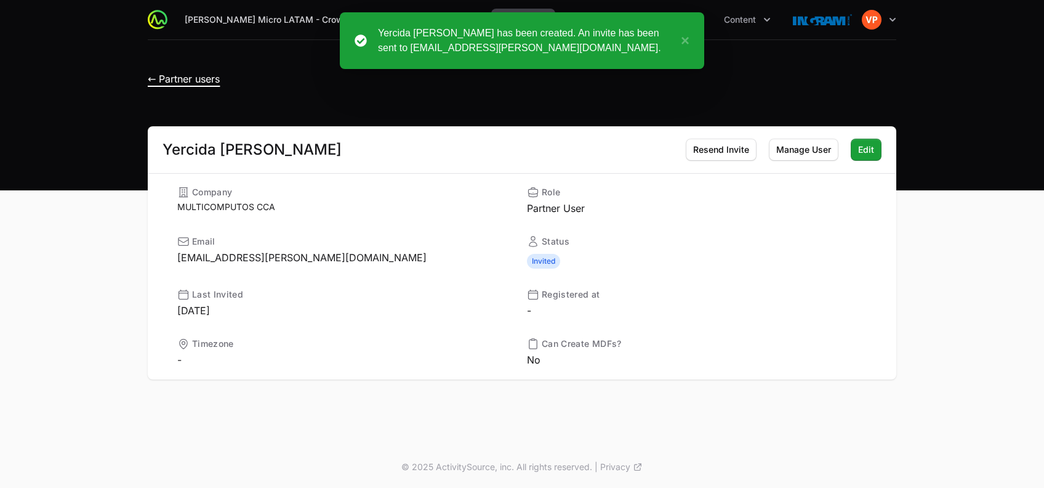
click at [167, 81] on span "← Partner users" at bounding box center [184, 79] width 72 height 12
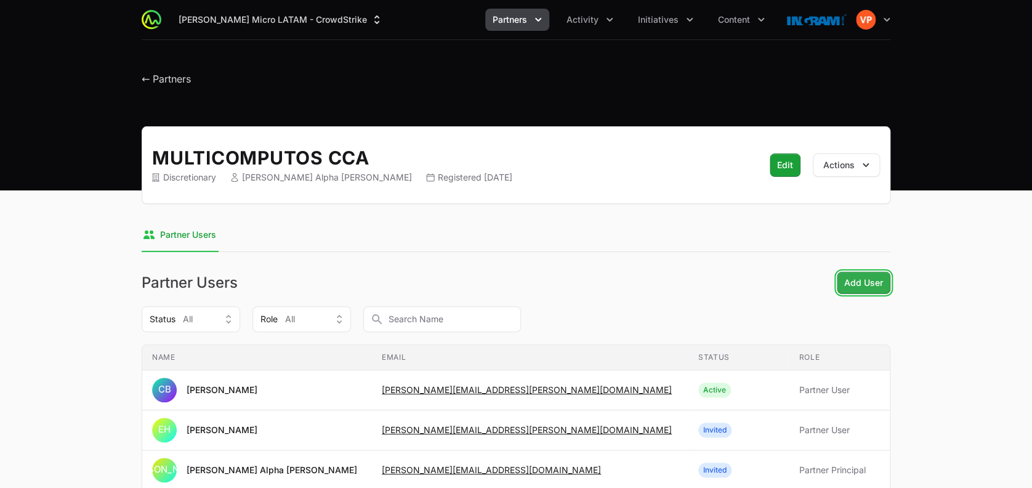
click at [857, 278] on span "Add User" at bounding box center [863, 282] width 39 height 15
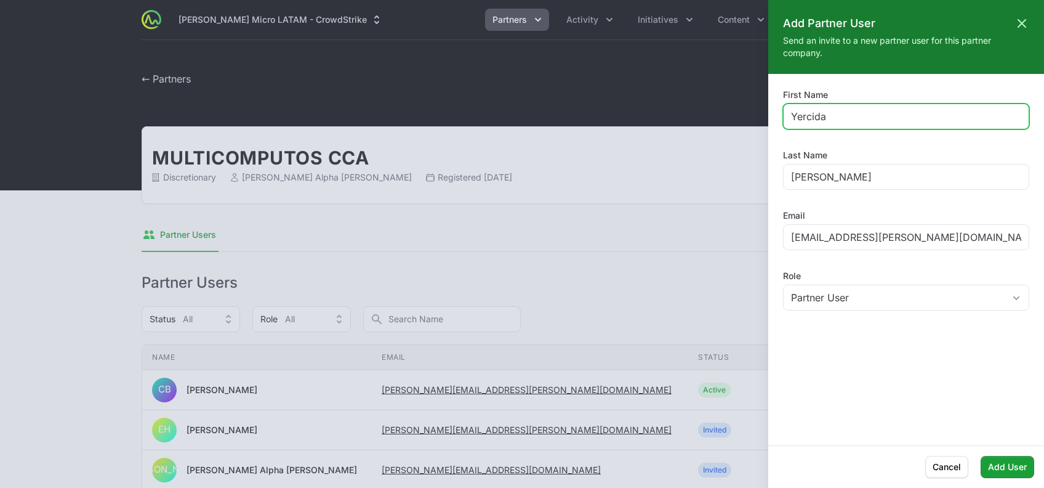
click at [806, 116] on input "Yercida" at bounding box center [906, 116] width 230 height 15
paste input "[EMAIL_ADDRESS][PERSON_NAME][DOMAIN_NAME]"
drag, startPoint x: 822, startPoint y: 113, endPoint x: 1043, endPoint y: 122, distance: 220.6
click at [1043, 122] on html "[PERSON_NAME] Micro LATAM - CrowdStrike Partners Activity Initiatives Content O…" at bounding box center [522, 440] width 1044 height 880
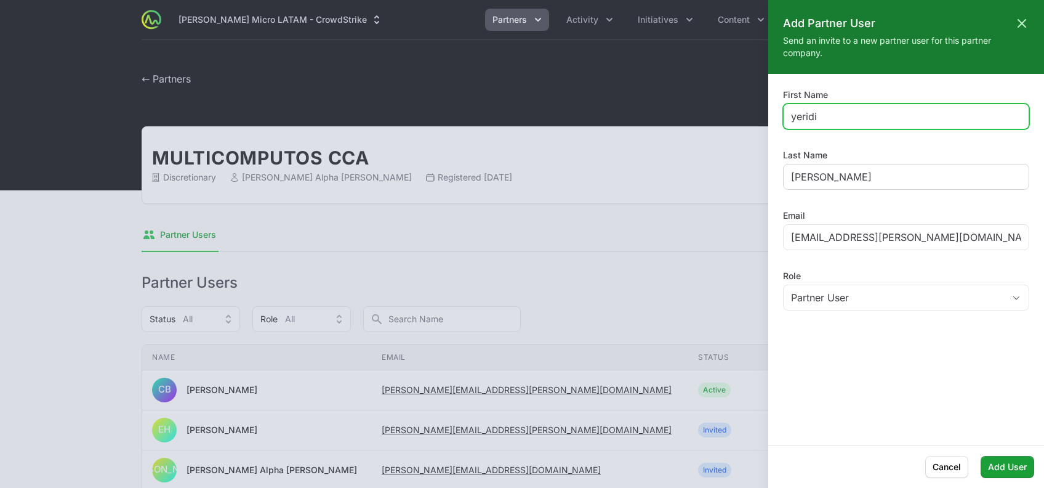
type input "yeridi"
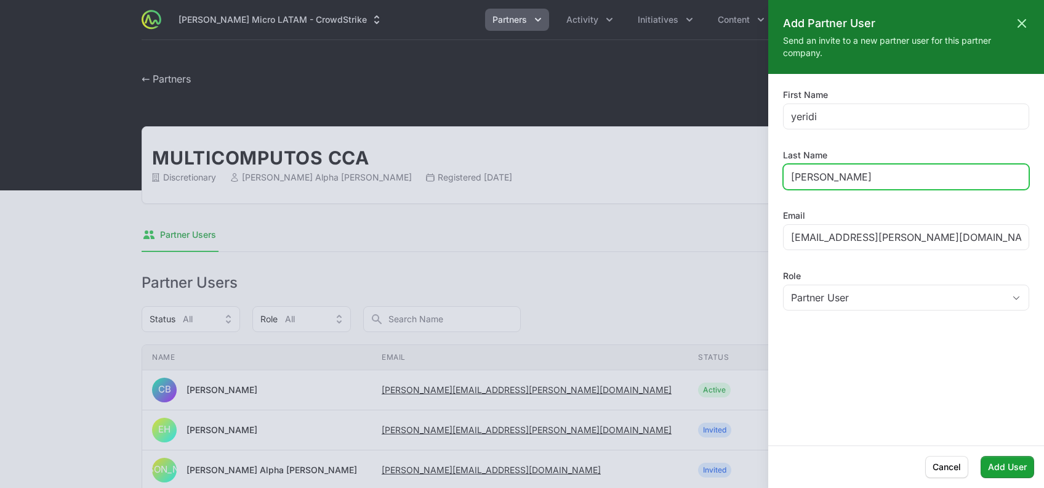
click at [815, 177] on input "[PERSON_NAME]" at bounding box center [906, 176] width 230 height 15
type input "n"
paste input "[EMAIL_ADDRESS][PERSON_NAME][DOMAIN_NAME]"
click at [824, 174] on input "[EMAIL_ADDRESS][PERSON_NAME][DOMAIN_NAME]" at bounding box center [906, 176] width 230 height 15
click at [941, 172] on input "[PERSON_NAME][EMAIL_ADDRESS][DOMAIN_NAME]" at bounding box center [906, 176] width 230 height 15
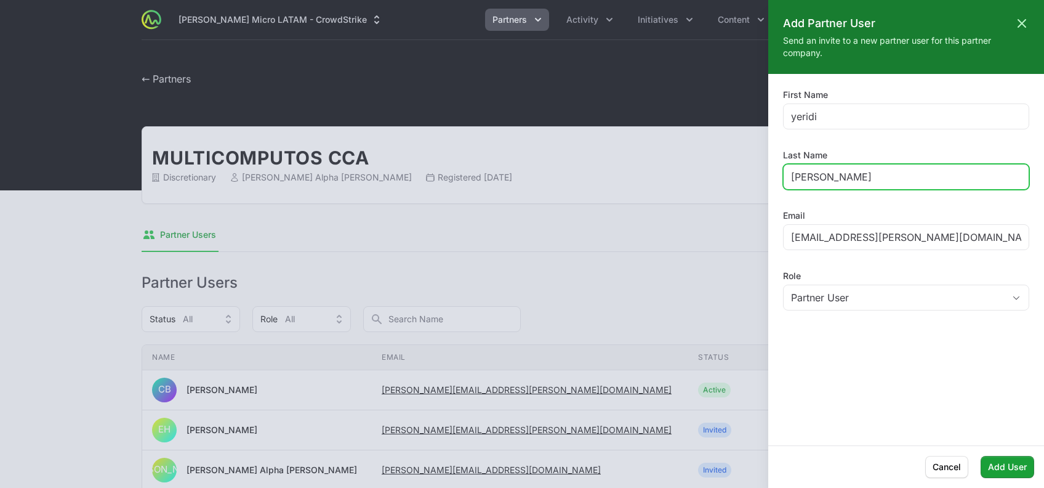
type input "[PERSON_NAME]"
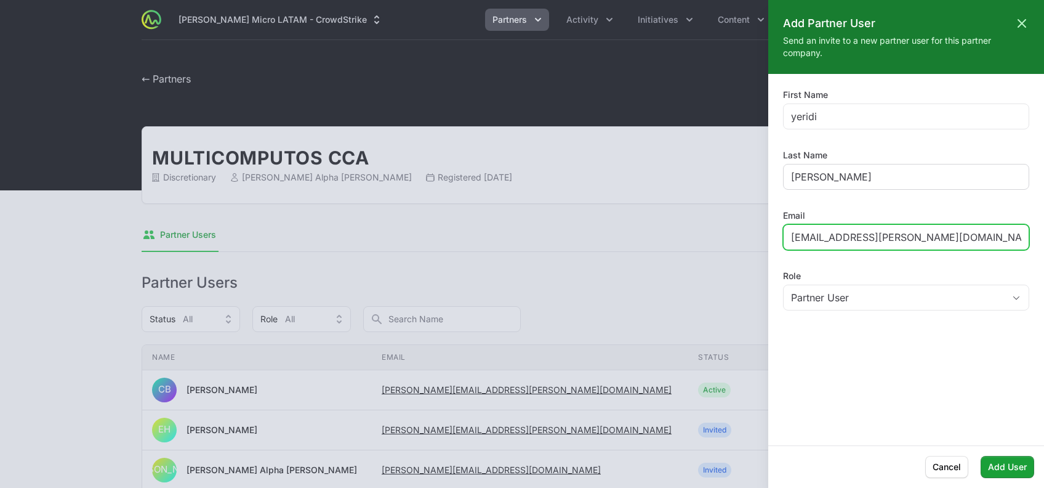
paste input "yeridi.[PERSON_NAME]"
type input "[EMAIL_ADDRESS][PERSON_NAME][DOMAIN_NAME]"
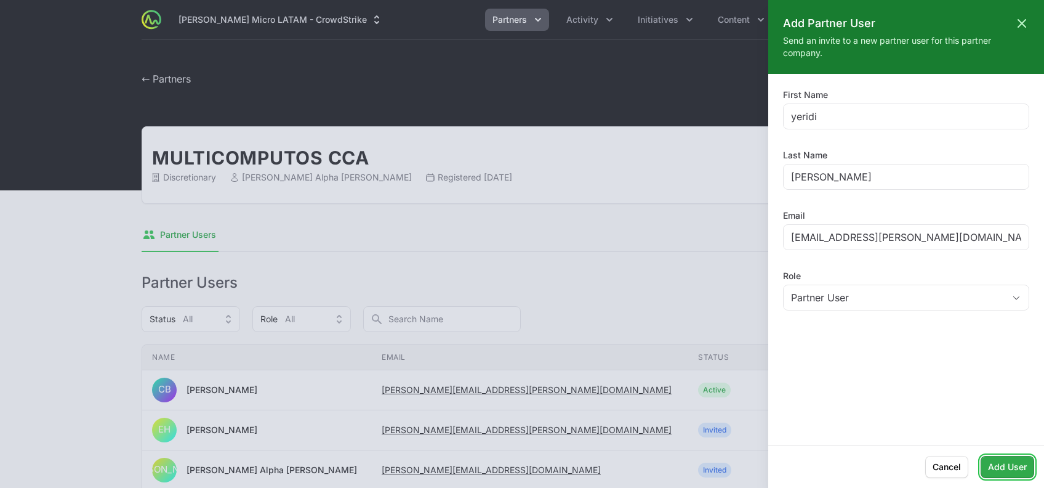
click at [1010, 466] on span "Add User" at bounding box center [1007, 466] width 39 height 15
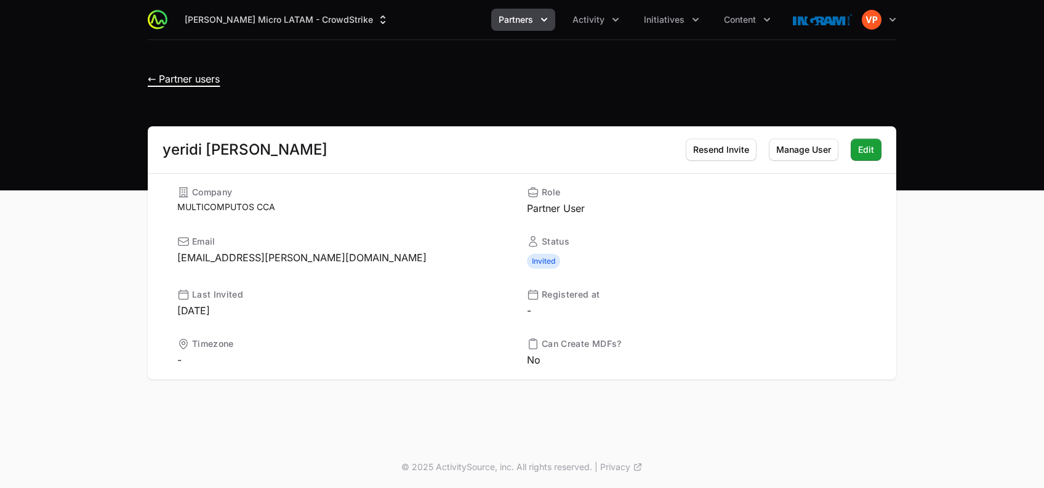
click at [178, 76] on span "← Partner users" at bounding box center [184, 79] width 72 height 12
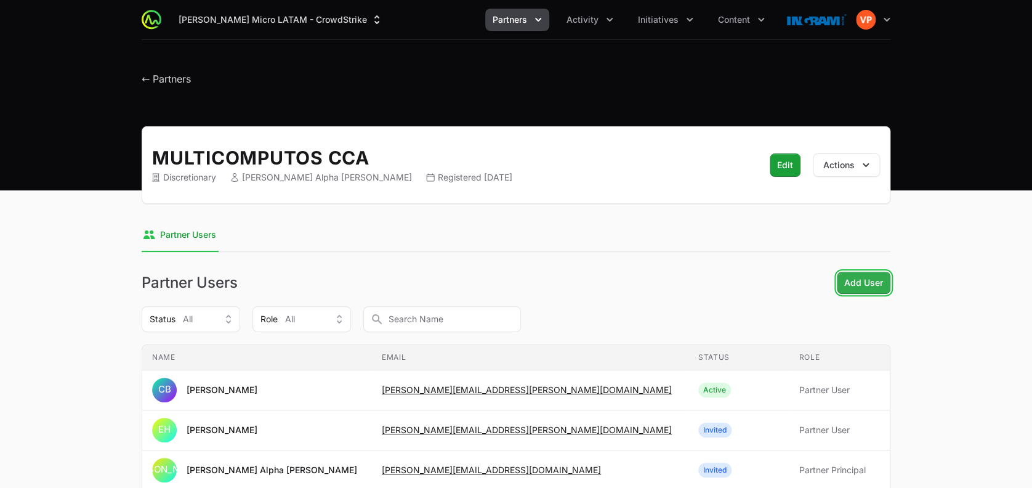
click at [872, 290] on button "Add User Add User" at bounding box center [864, 282] width 54 height 22
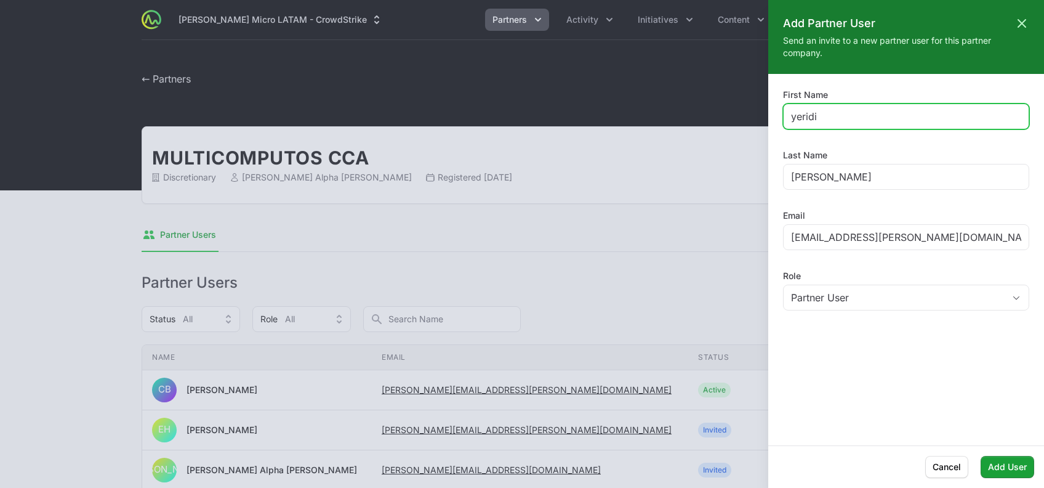
click at [832, 119] on input "yeridi" at bounding box center [906, 116] width 230 height 15
type input "y"
paste input "[PERSON_NAME][EMAIL_ADDRESS][PERSON_NAME][DOMAIN_NAME]"
type input "[PERSON_NAME]"
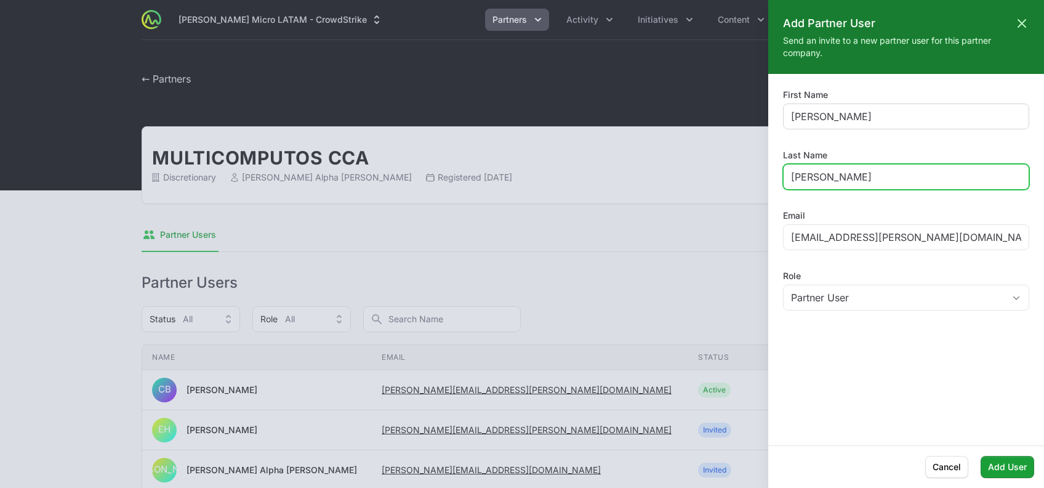
type input "[PERSON_NAME]"
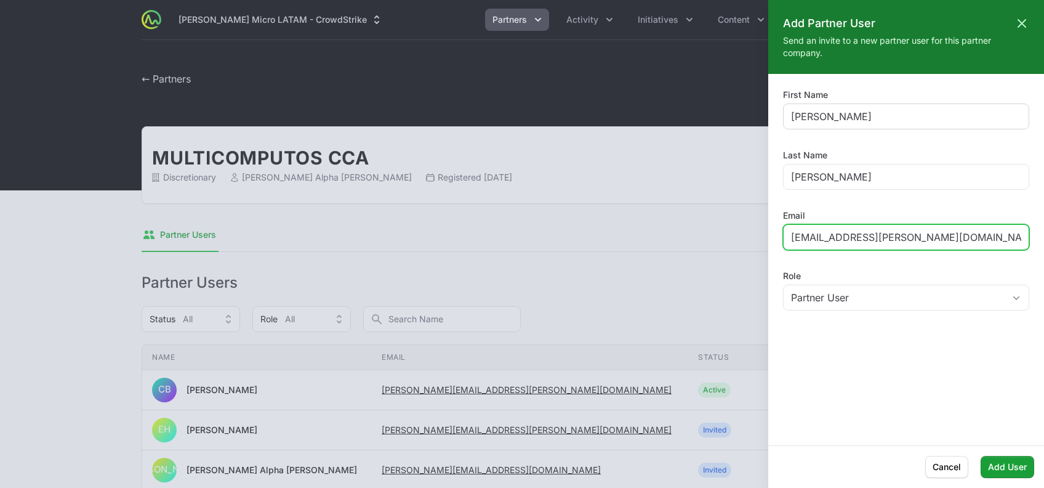
paste input "[PERSON_NAME].[PERSON_NAME]"
type input "[PERSON_NAME][EMAIL_ADDRESS][PERSON_NAME][DOMAIN_NAME]"
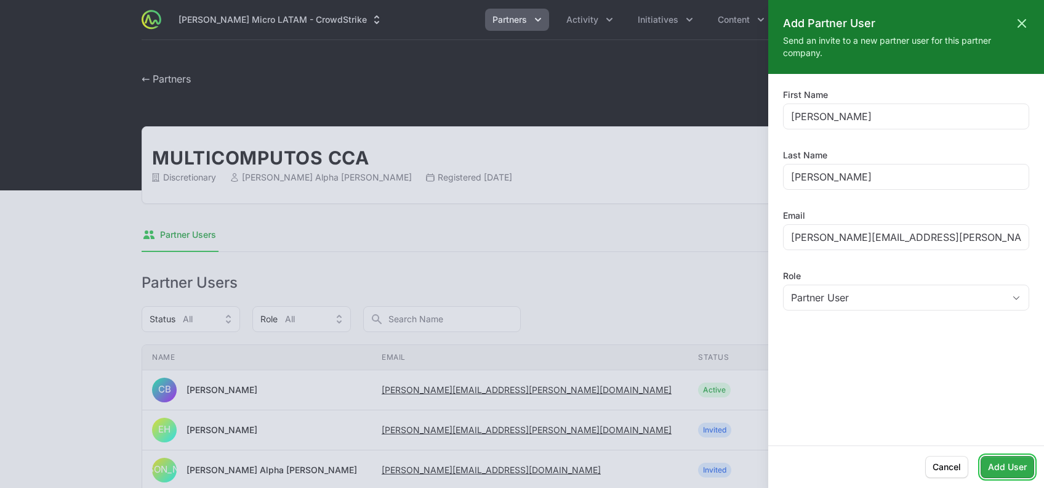
click at [1005, 459] on span "Add User" at bounding box center [1007, 466] width 39 height 15
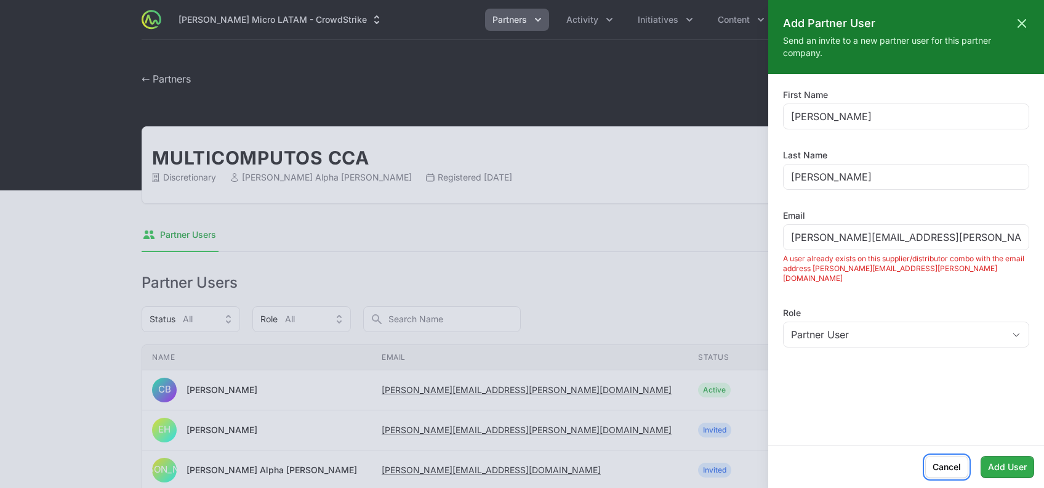
drag, startPoint x: 941, startPoint y: 464, endPoint x: 798, endPoint y: 367, distance: 173.0
click at [798, 367] on div "Add Partner User Close panel Send an invite to a new partner user for this part…" at bounding box center [906, 244] width 276 height 488
click at [1022, 22] on icon at bounding box center [1021, 23] width 7 height 7
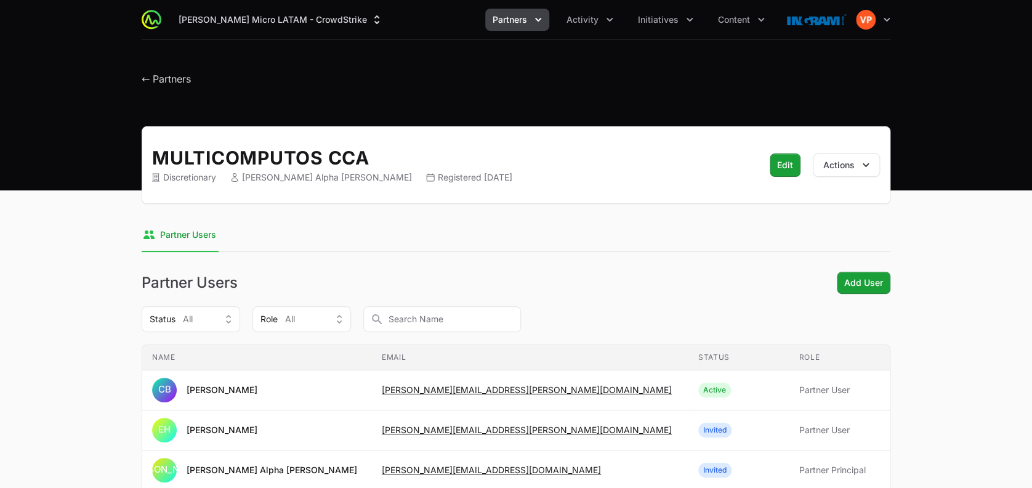
click at [532, 243] on nav "Partner Users" at bounding box center [516, 235] width 749 height 33
click at [884, 18] on icon "button" at bounding box center [886, 20] width 6 height 4
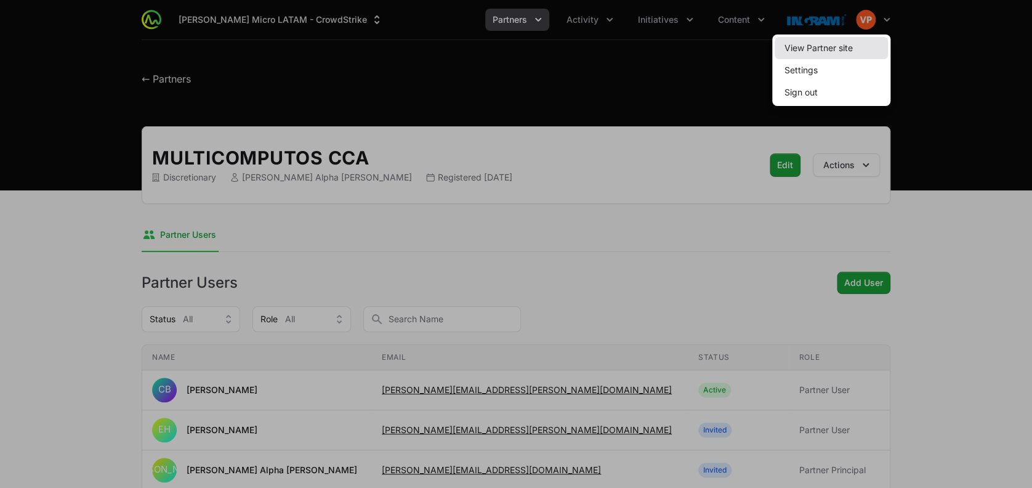
click at [822, 49] on link "View Partner site" at bounding box center [830, 48] width 113 height 22
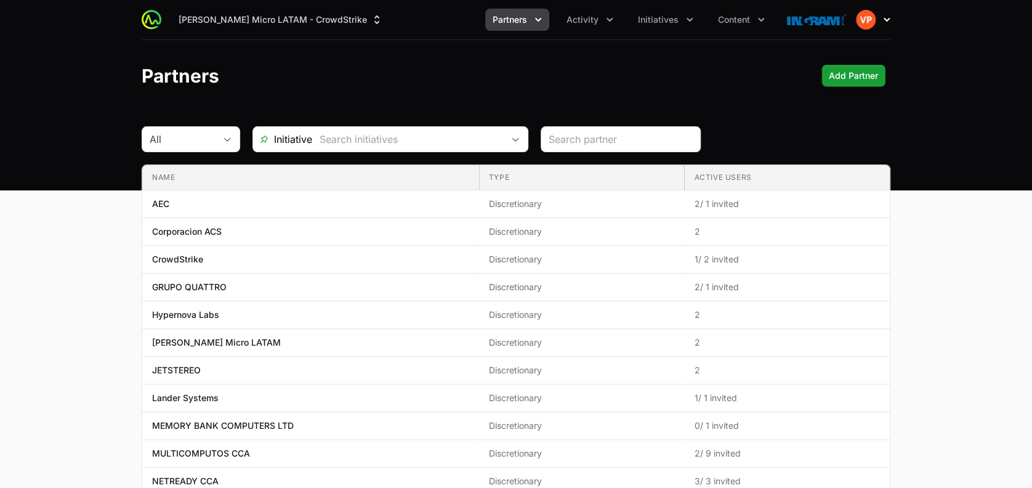
click at [886, 14] on icon "button" at bounding box center [886, 20] width 12 height 12
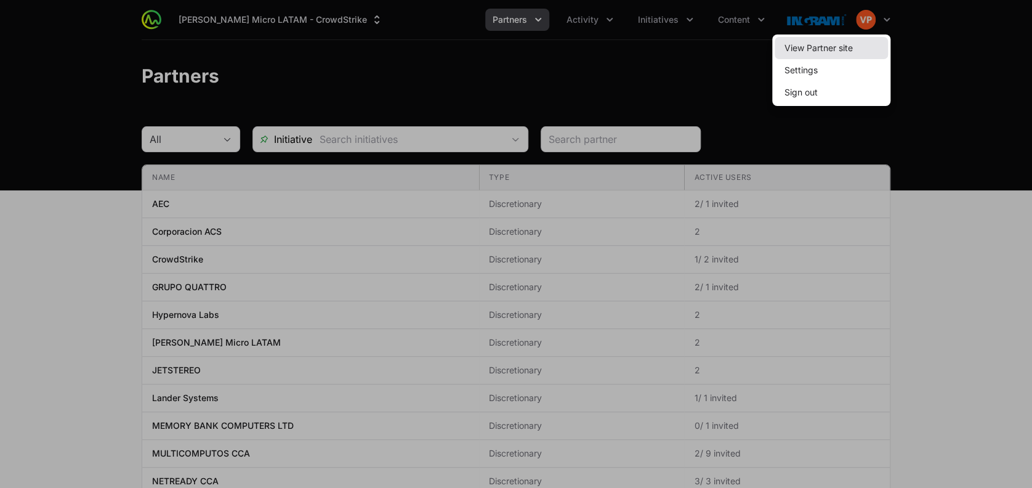
click at [835, 46] on link "View Partner site" at bounding box center [830, 48] width 113 height 22
